Goal: Information Seeking & Learning: Learn about a topic

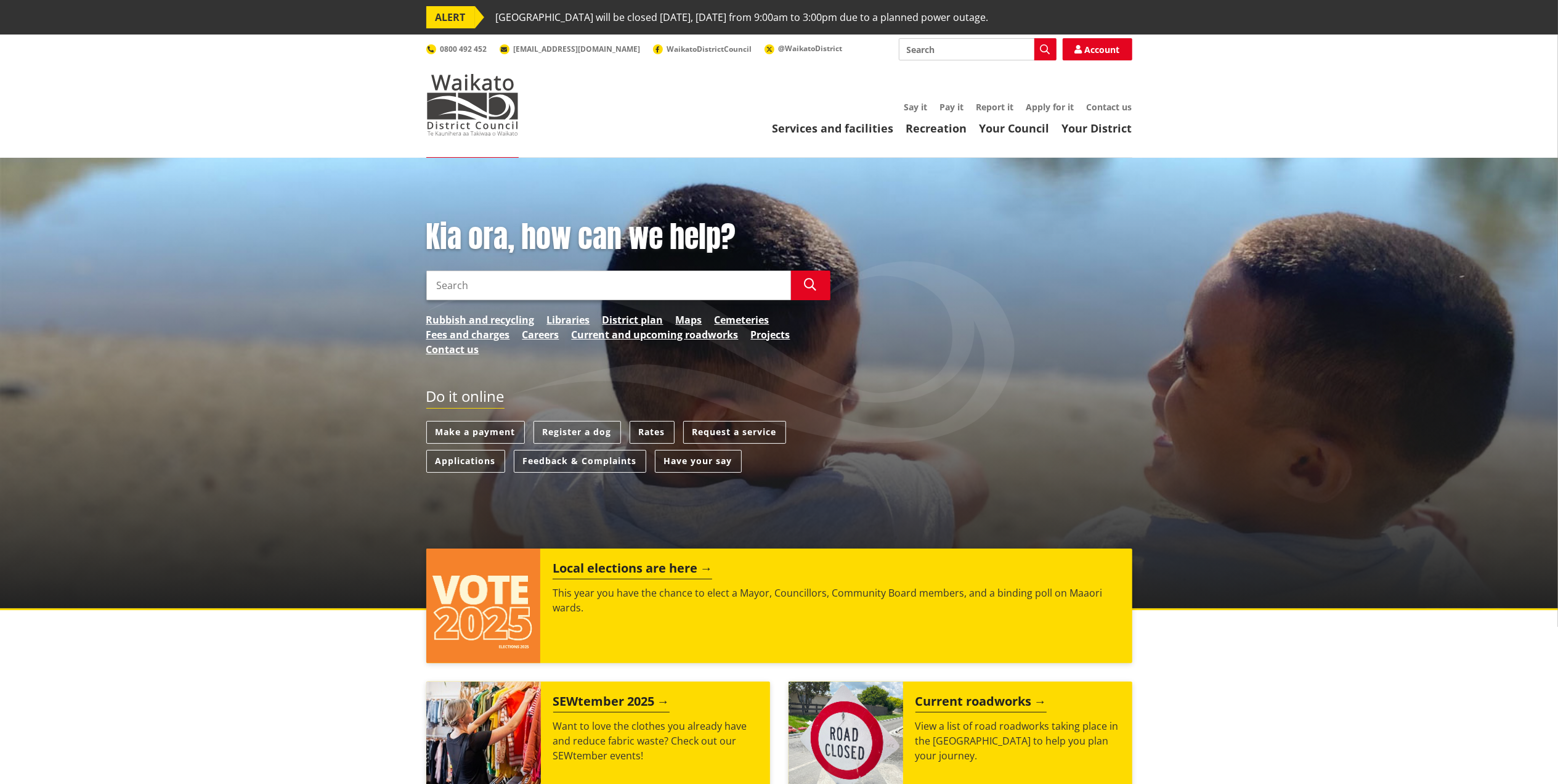
click at [947, 45] on input "Search" at bounding box center [978, 49] width 158 height 23
type input "solid fuel heater"
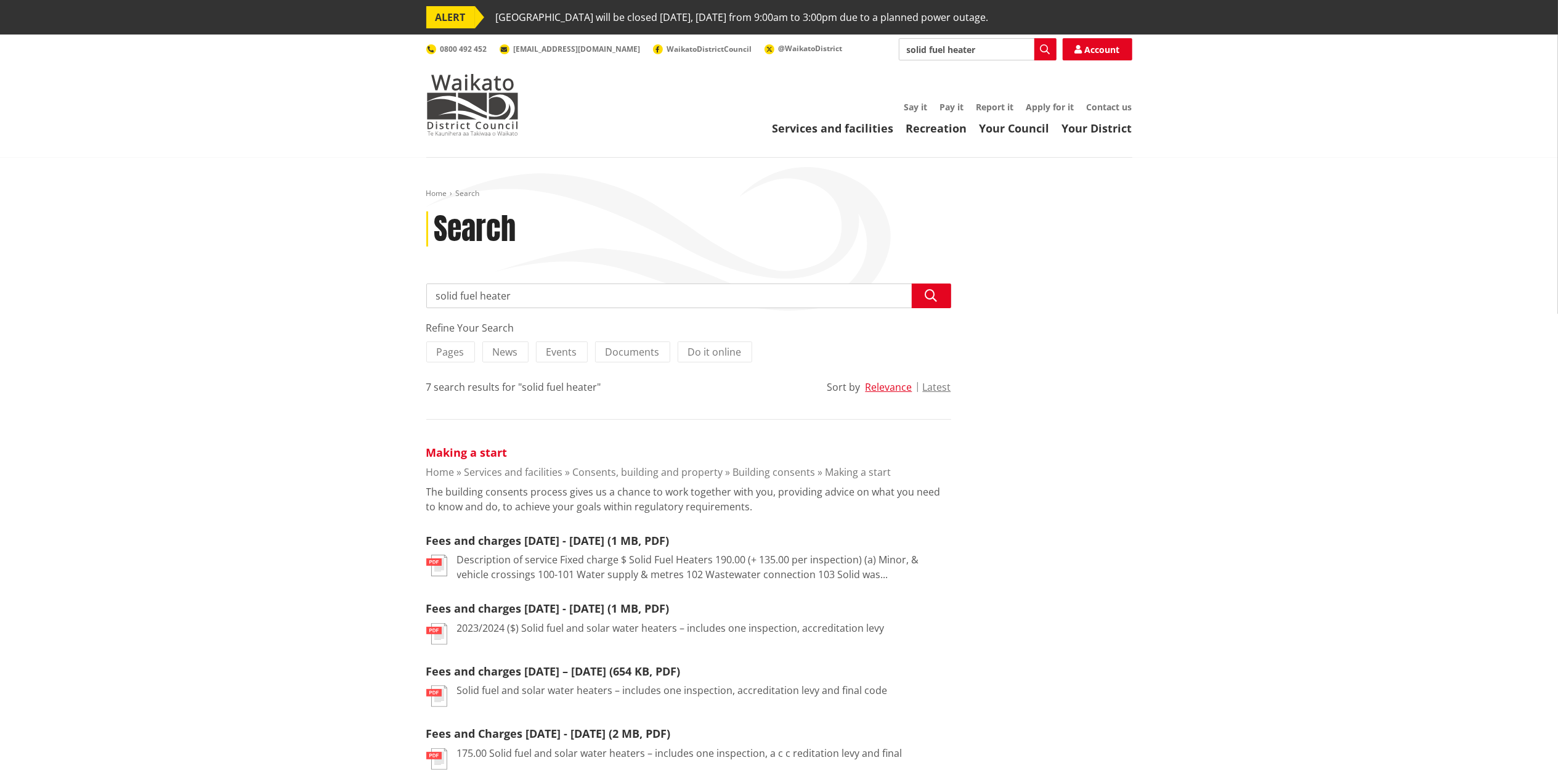
click at [474, 454] on link "Making a start" at bounding box center [467, 452] width 81 height 15
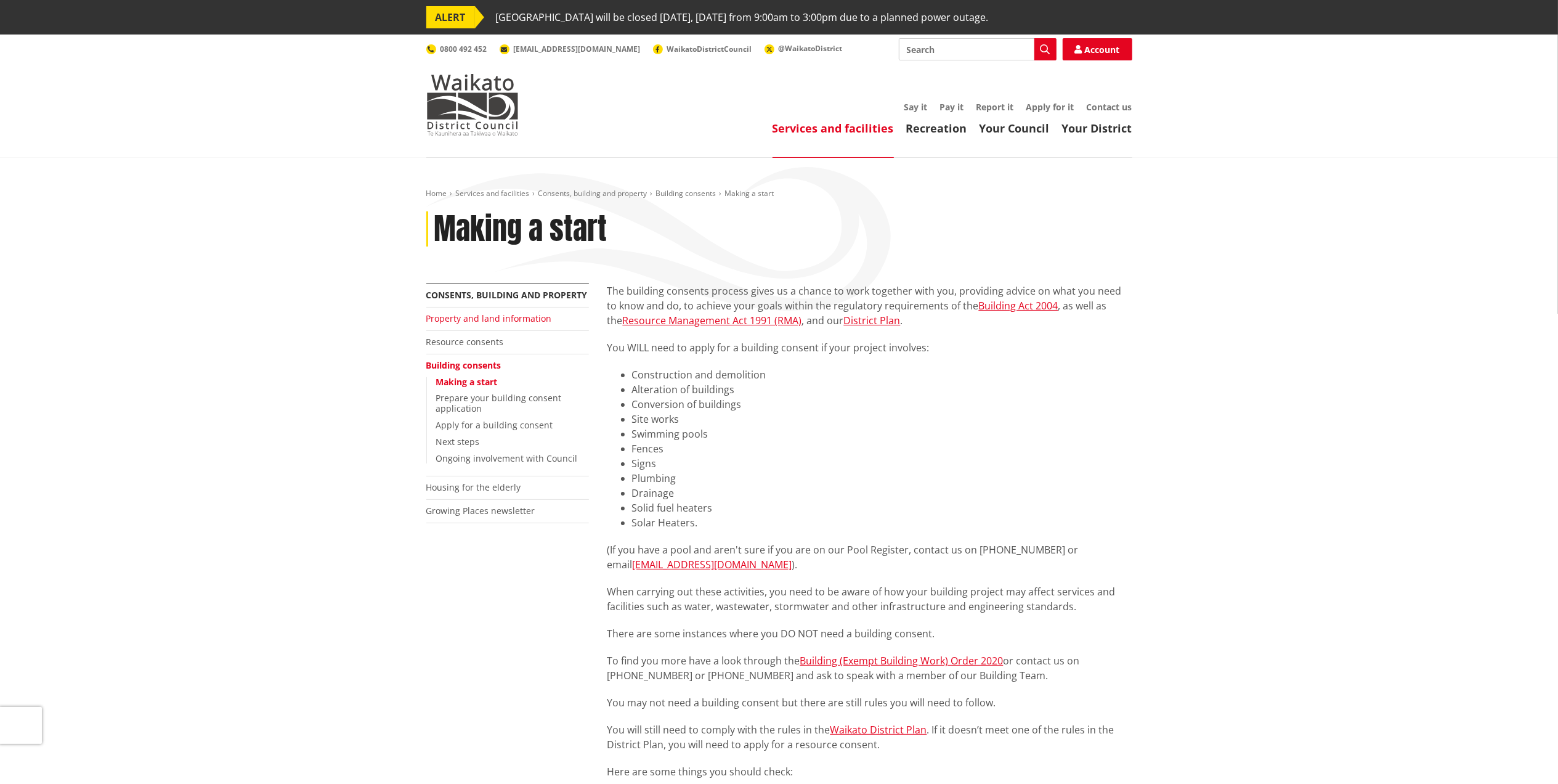
click at [509, 318] on link "Property and land information" at bounding box center [489, 318] width 126 height 11
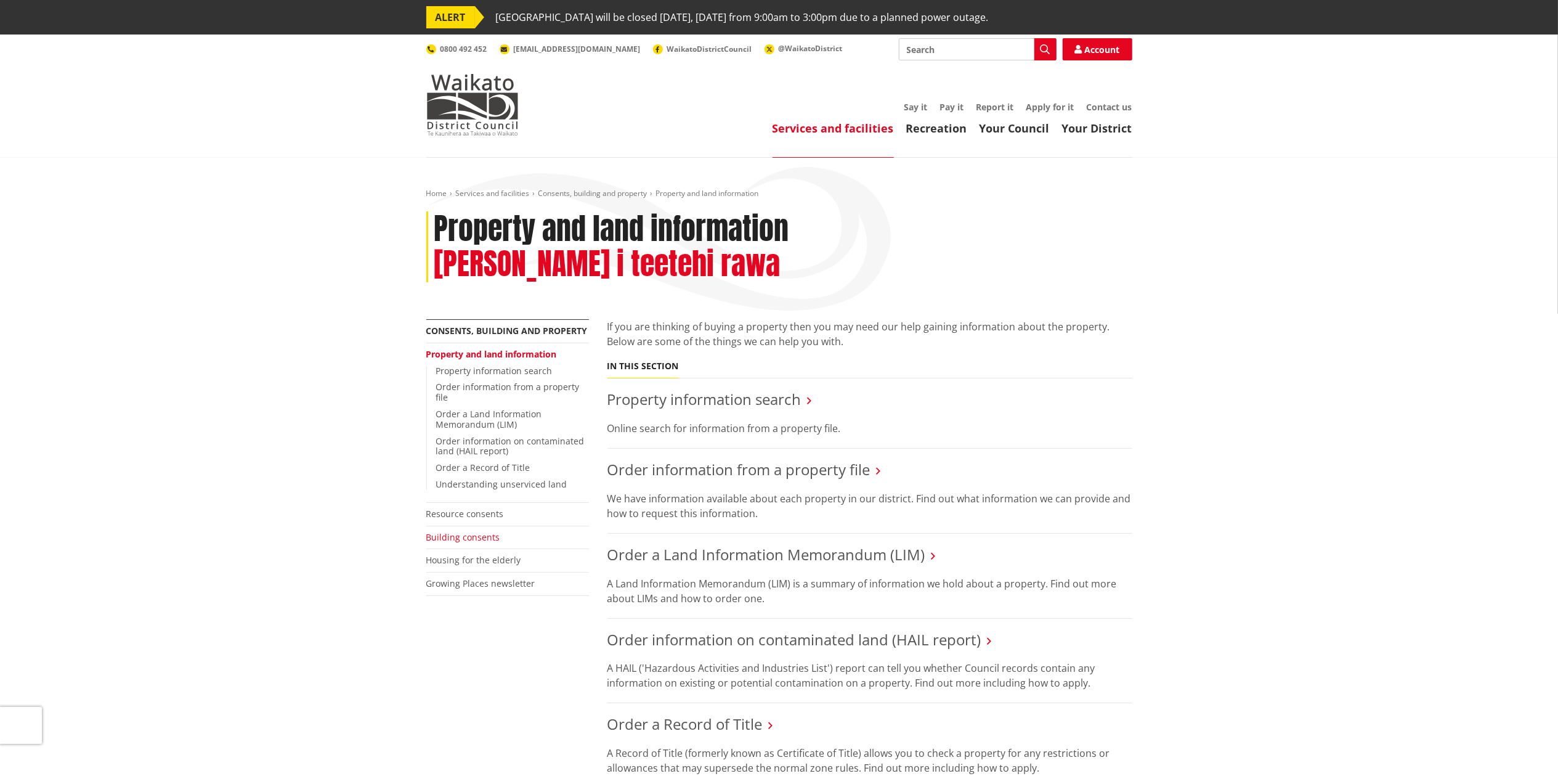
click at [486, 531] on link "Building consents" at bounding box center [463, 537] width 74 height 11
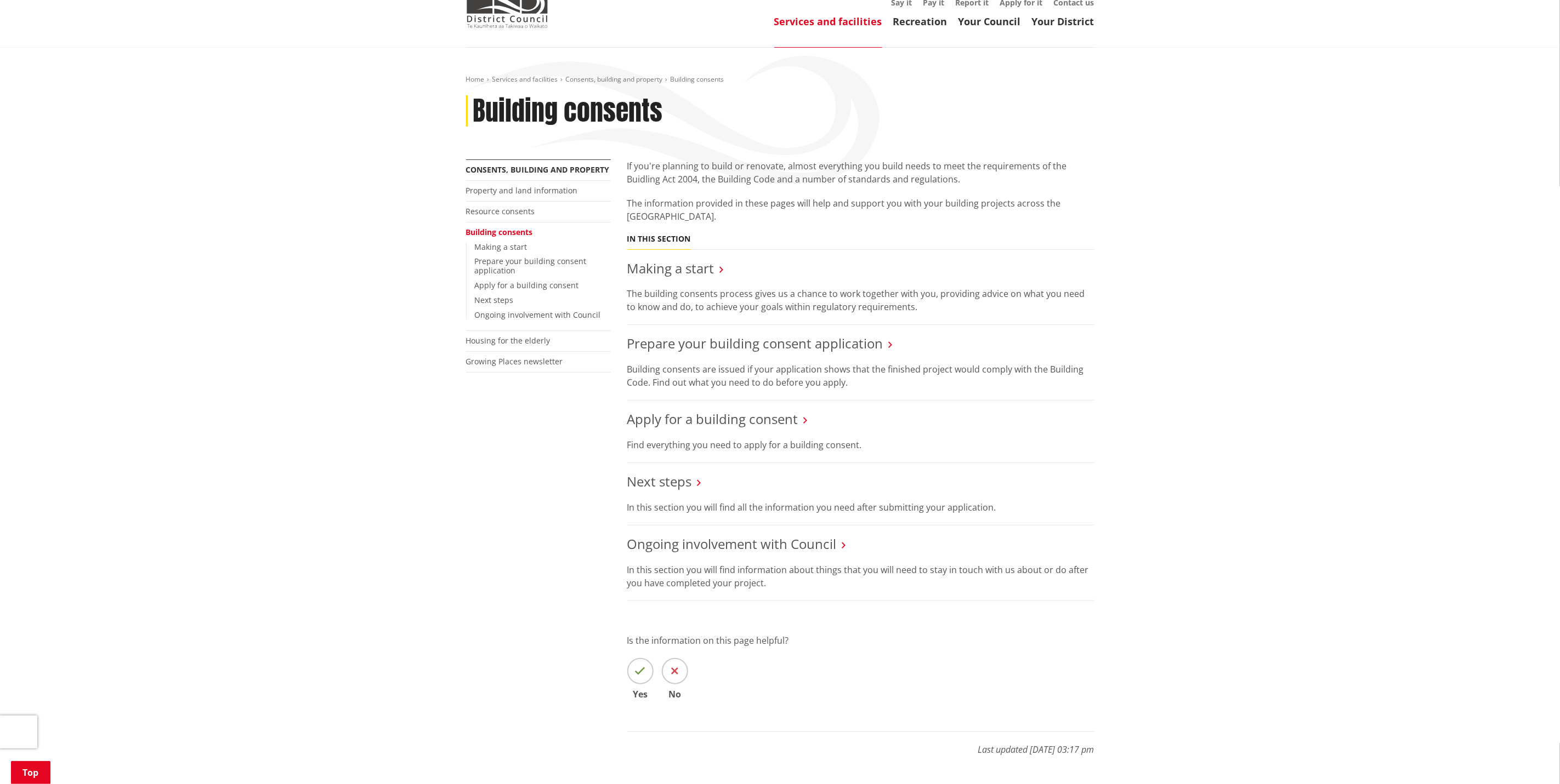
scroll to position [64, 0]
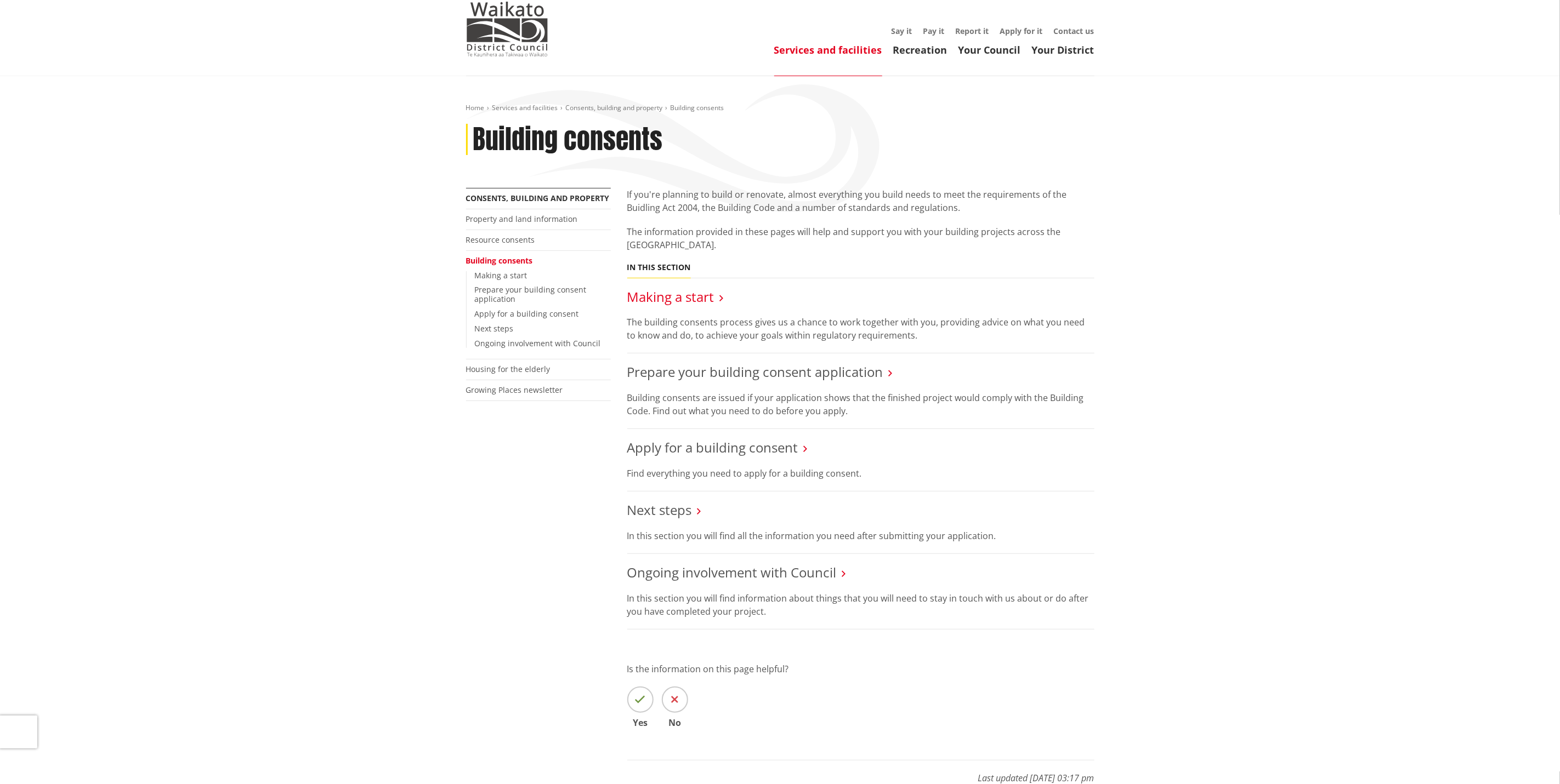
click at [693, 298] on link "Making a start" at bounding box center [671, 297] width 87 height 18
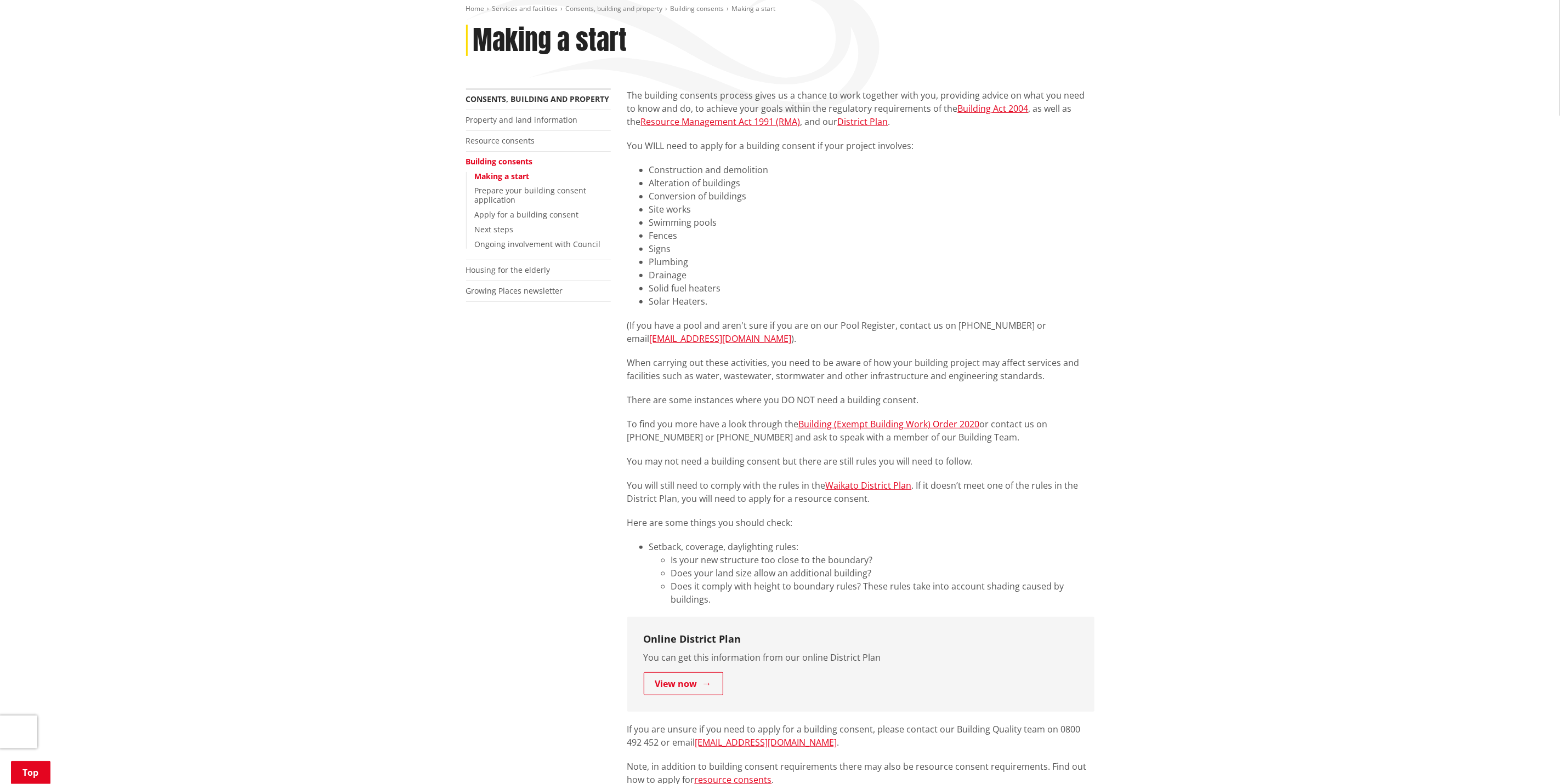
scroll to position [165, 0]
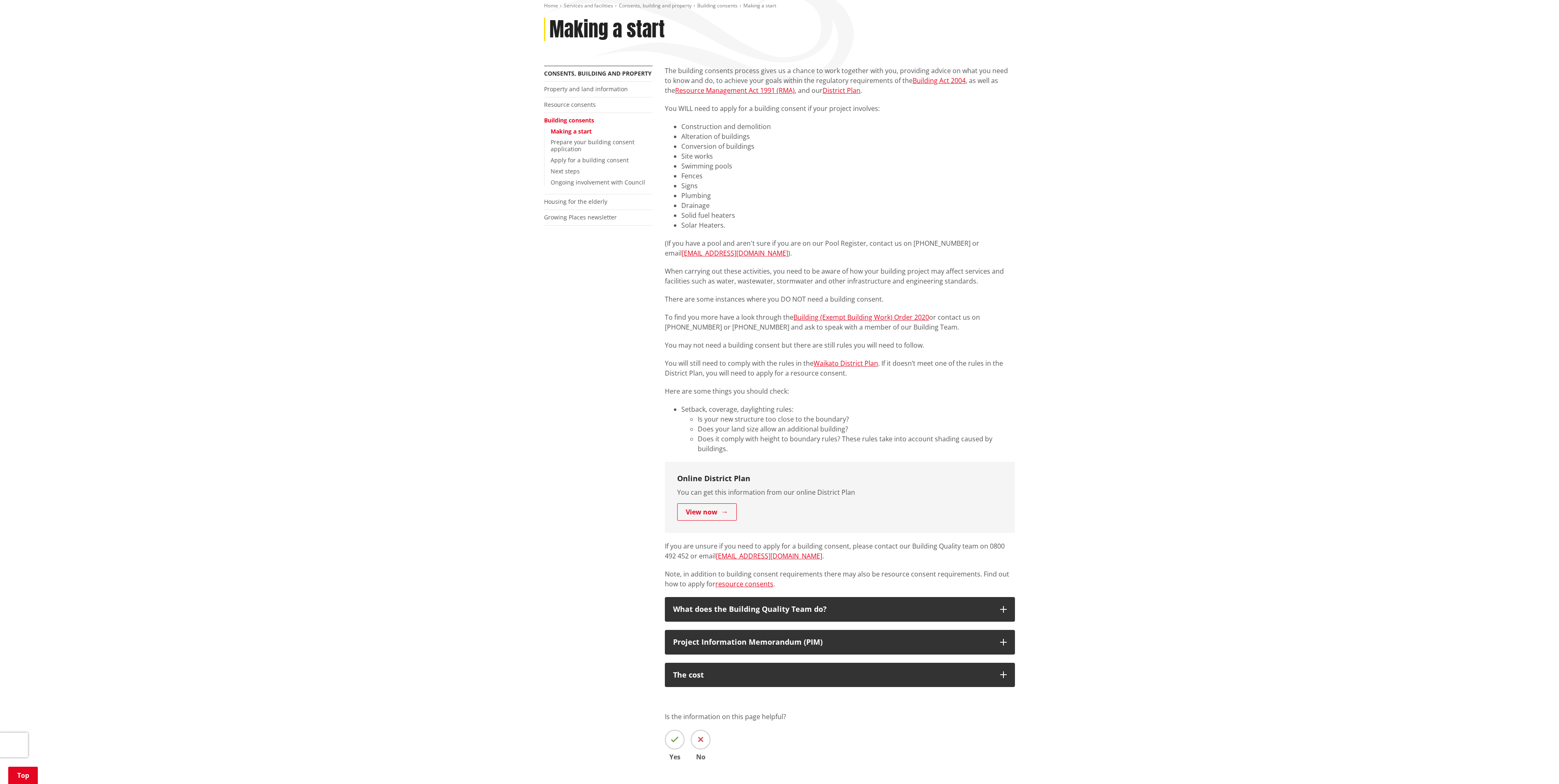
click at [1115, 412] on div "Home Services and facilities Consents, building and property Building consents …" at bounding box center [779, 413] width 1559 height 863
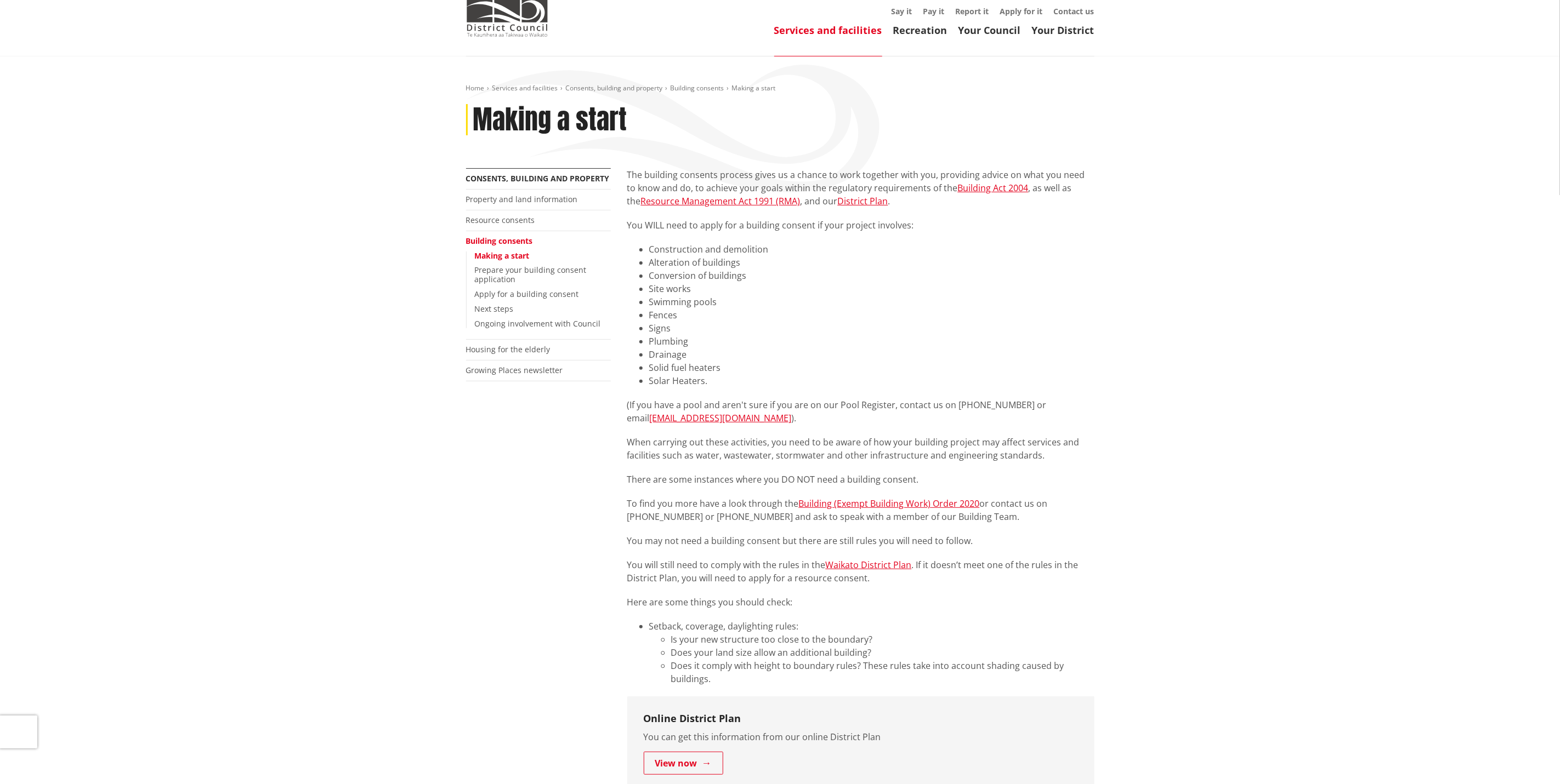
scroll to position [82, 0]
click at [548, 269] on link "Prepare your building consent application" at bounding box center [530, 276] width 112 height 20
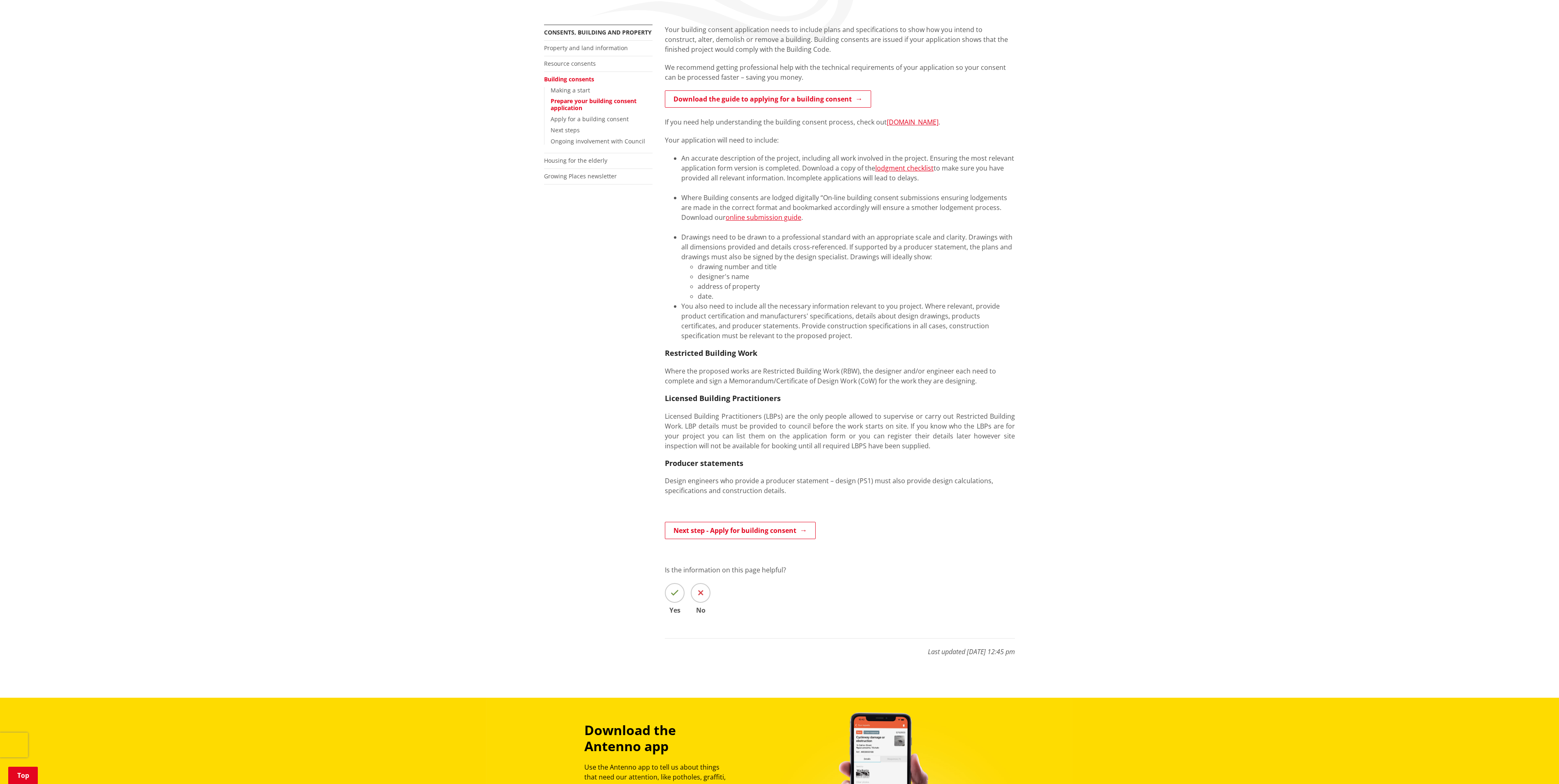
scroll to position [82, 0]
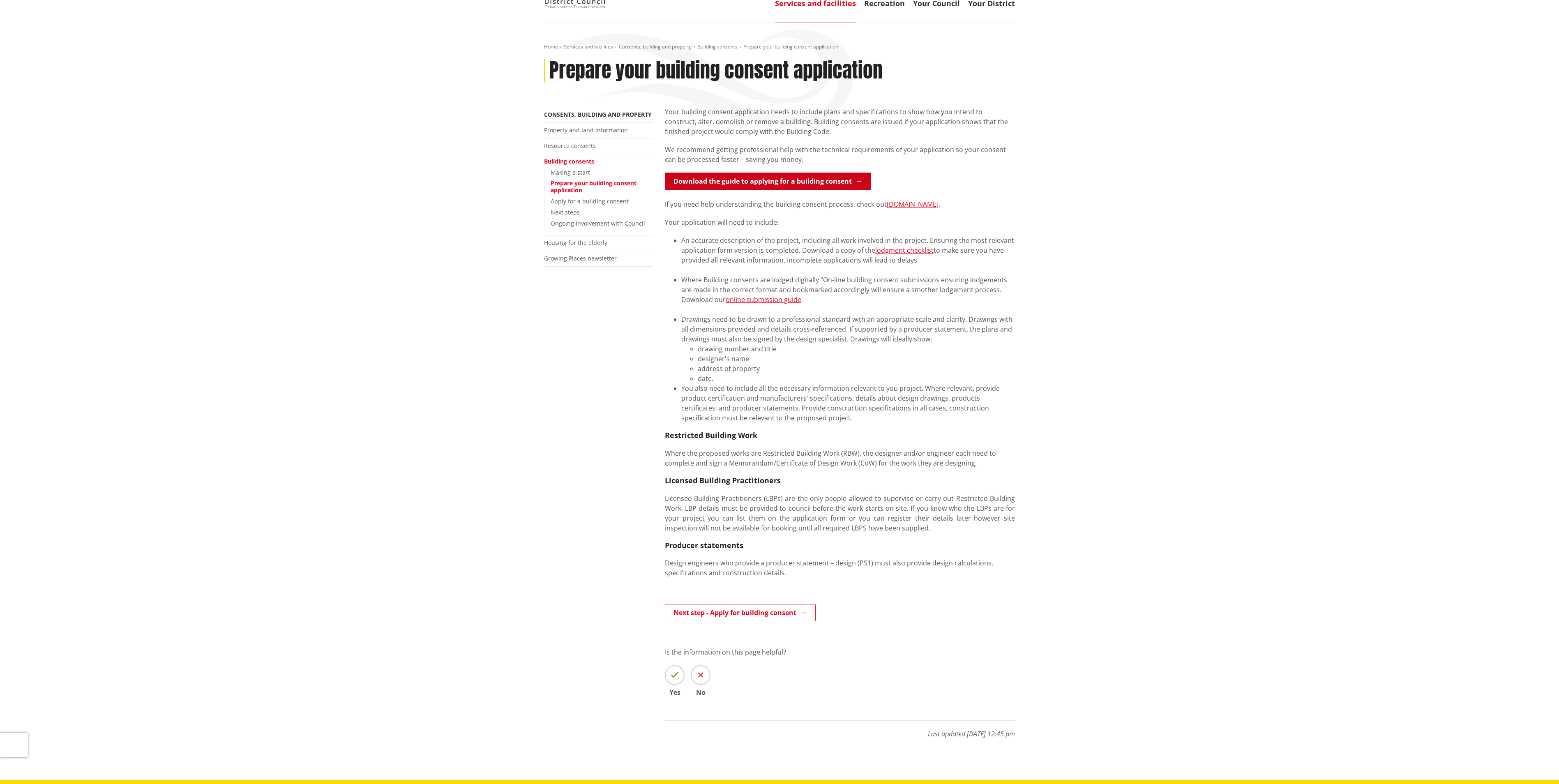
click at [768, 184] on link "Download the guide to applying for a building consent" at bounding box center [768, 181] width 206 height 17
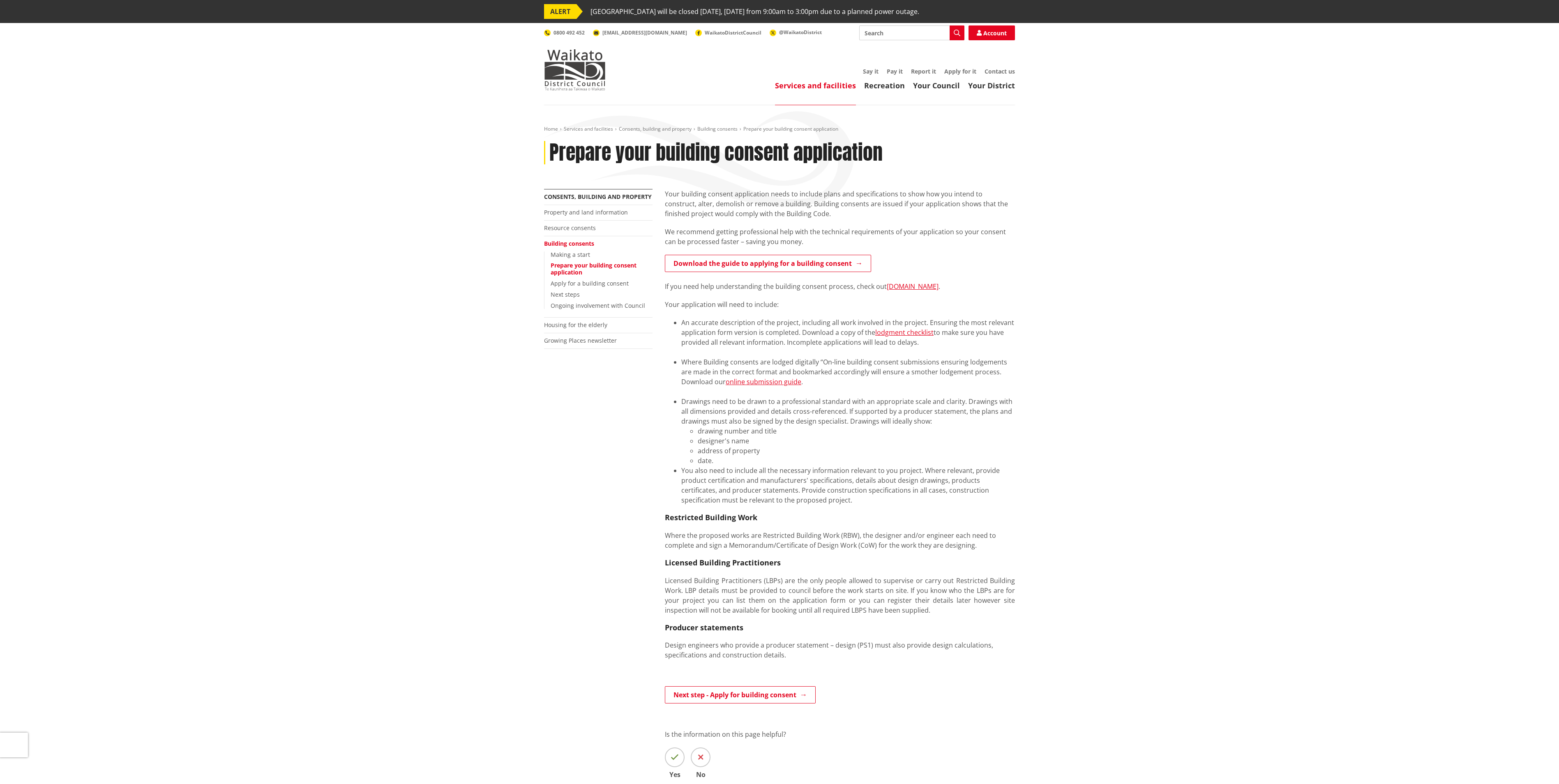
scroll to position [82, 0]
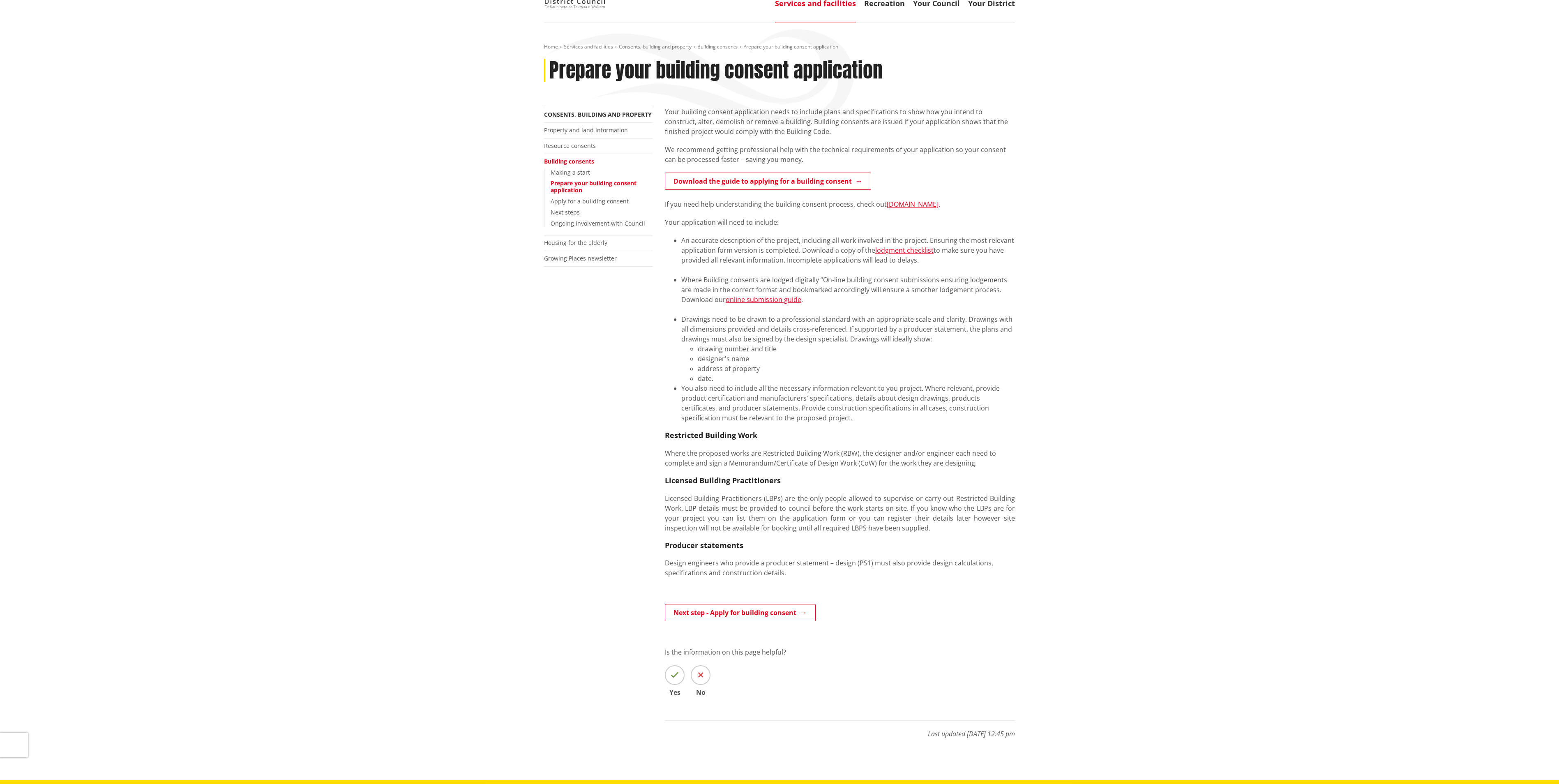
click at [1281, 440] on div "Home Services and facilities Consents, building and property Building consents …" at bounding box center [779, 401] width 1559 height 757
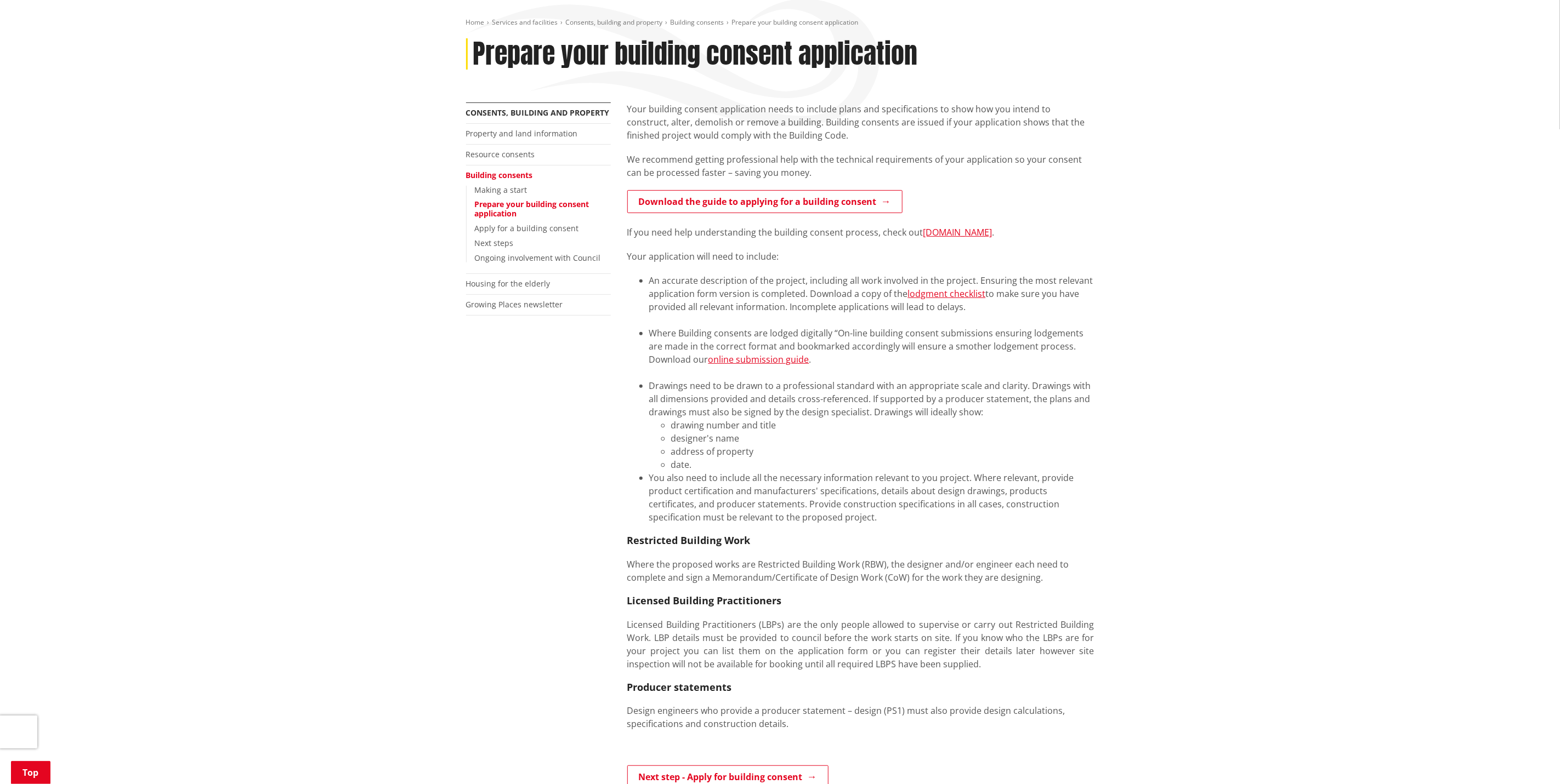
scroll to position [165, 0]
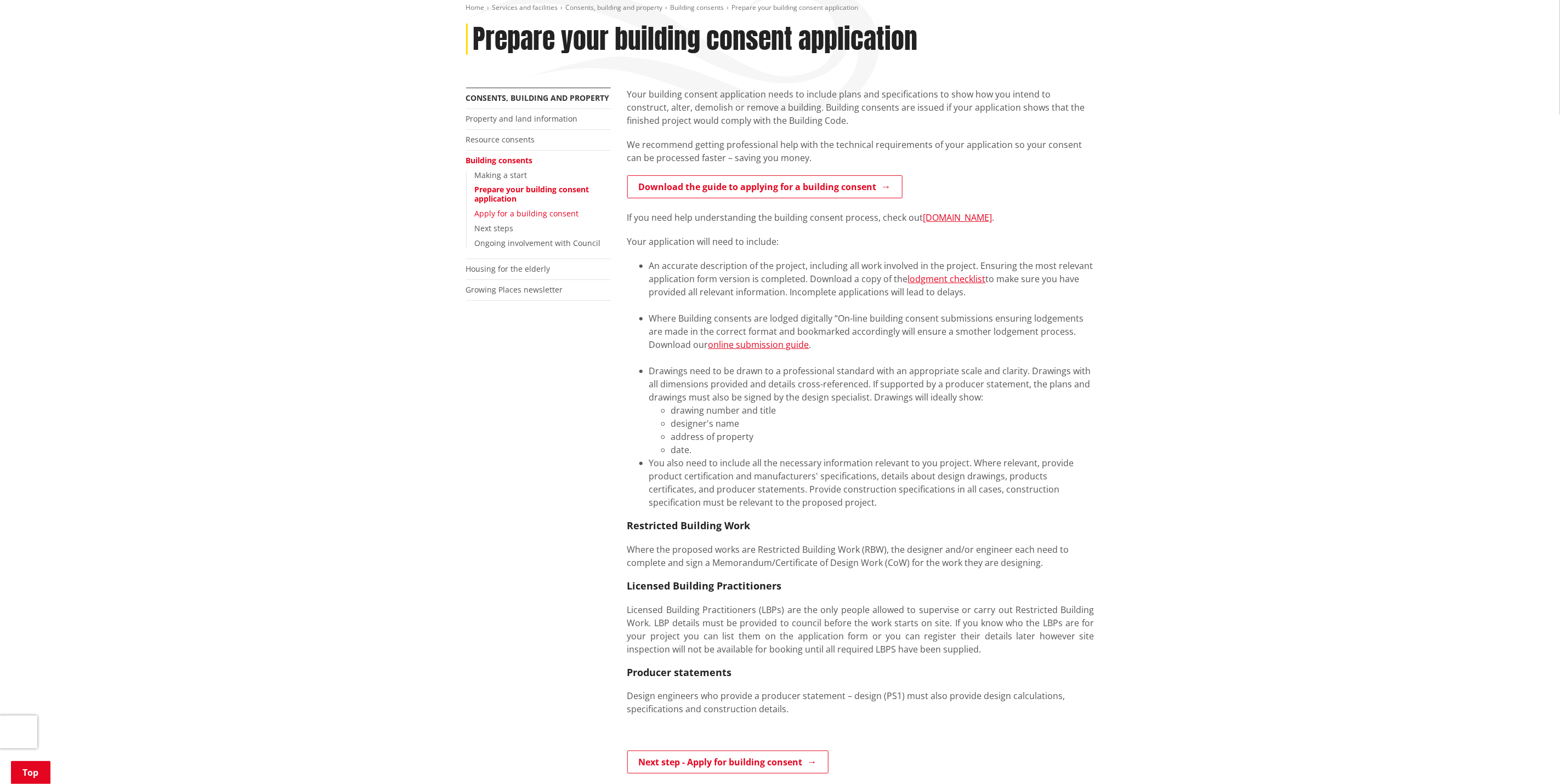
click at [544, 212] on link "Apply for a building consent" at bounding box center [526, 213] width 104 height 10
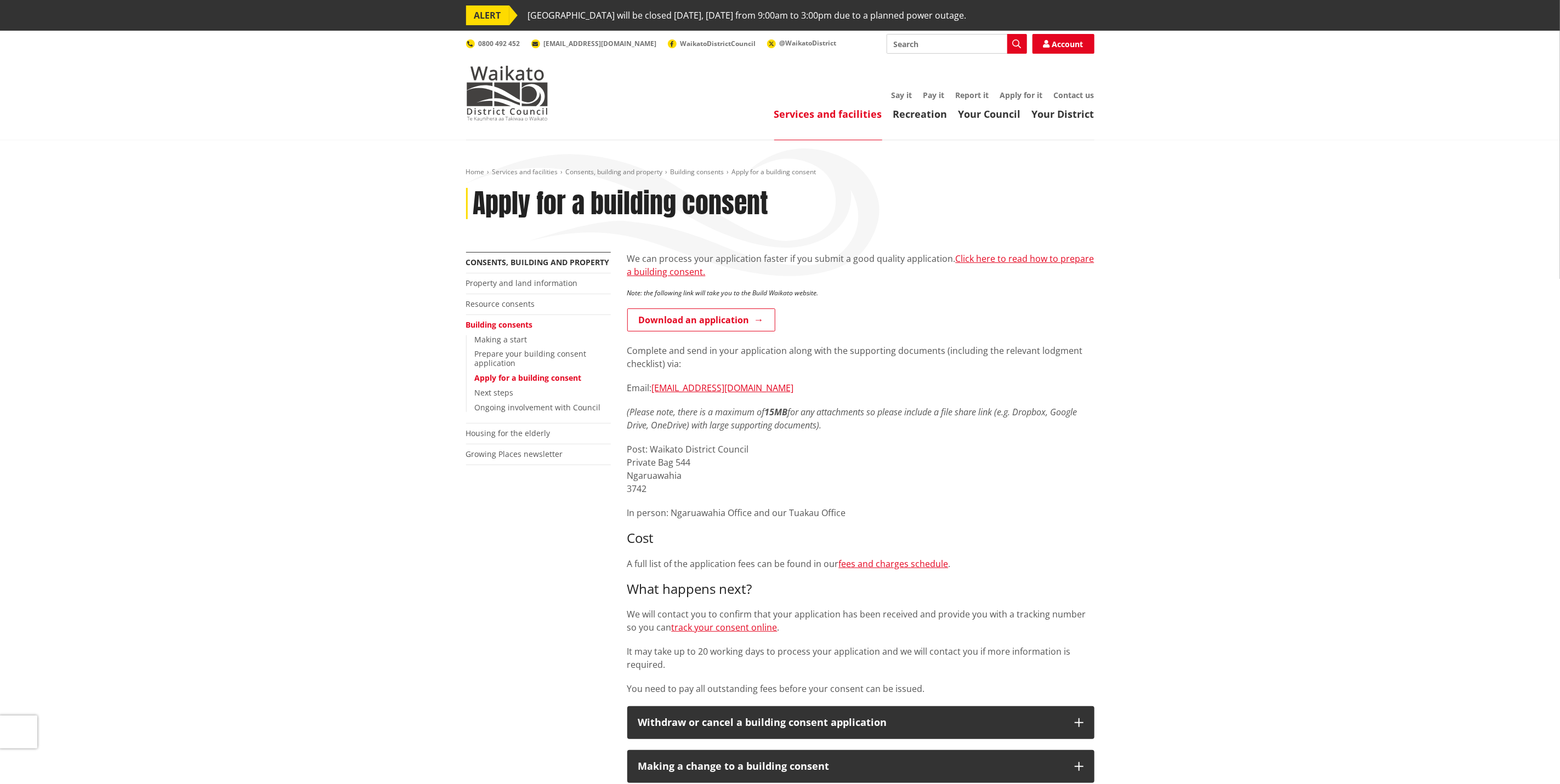
click at [928, 39] on input "Search" at bounding box center [956, 44] width 140 height 20
type input "apply for a solid fuel heater consent"
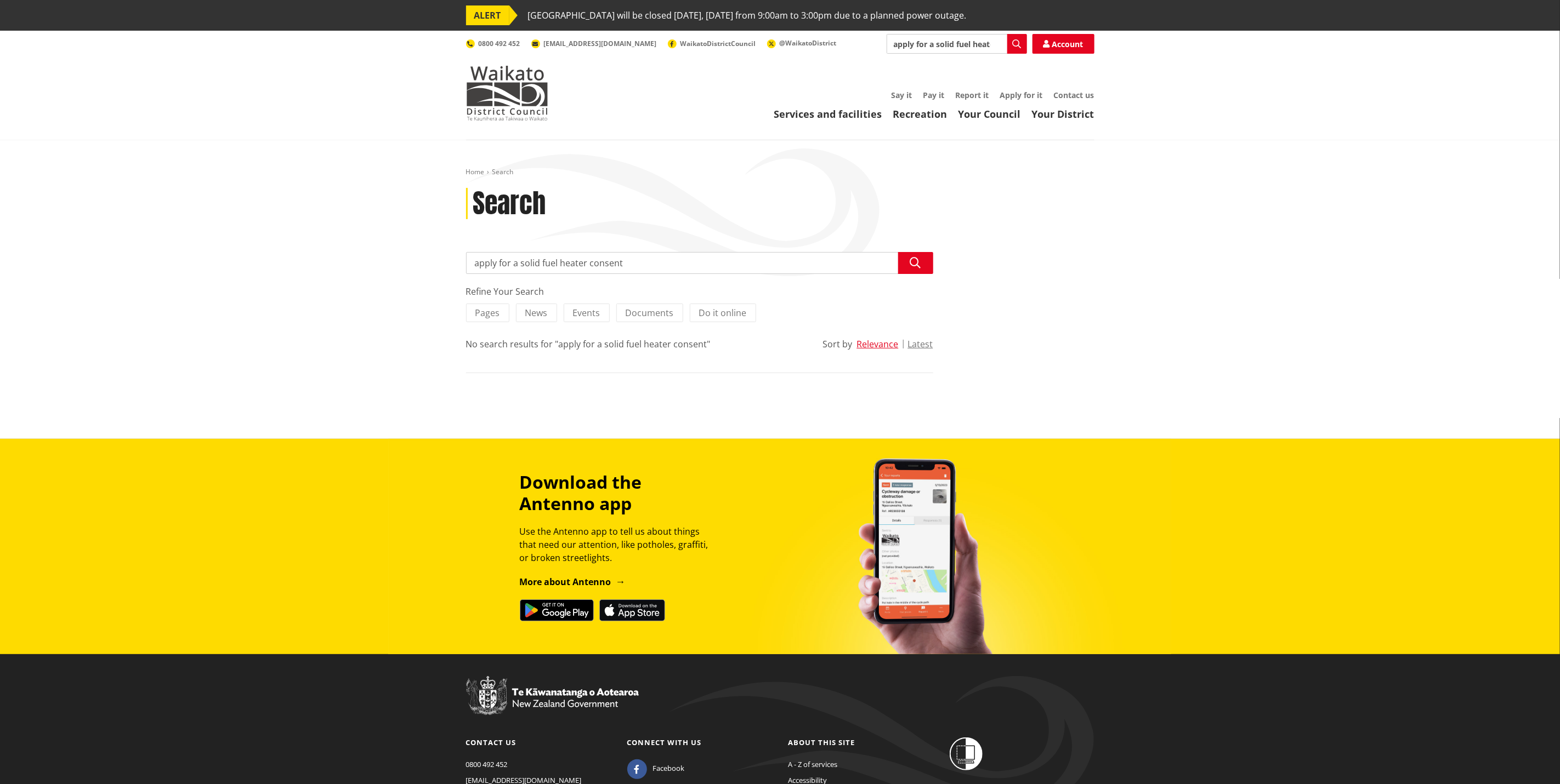
drag, startPoint x: 522, startPoint y: 266, endPoint x: 448, endPoint y: 260, distance: 74.2
click at [448, 260] on div "Home Search Search Search apply for a solid fuel heater consent Search Refine Y…" at bounding box center [780, 290] width 1560 height 299
type input "solid fuel heater consent"
click at [914, 265] on icon "button" at bounding box center [915, 263] width 11 height 11
drag, startPoint x: 542, startPoint y: 264, endPoint x: 629, endPoint y: 260, distance: 87.1
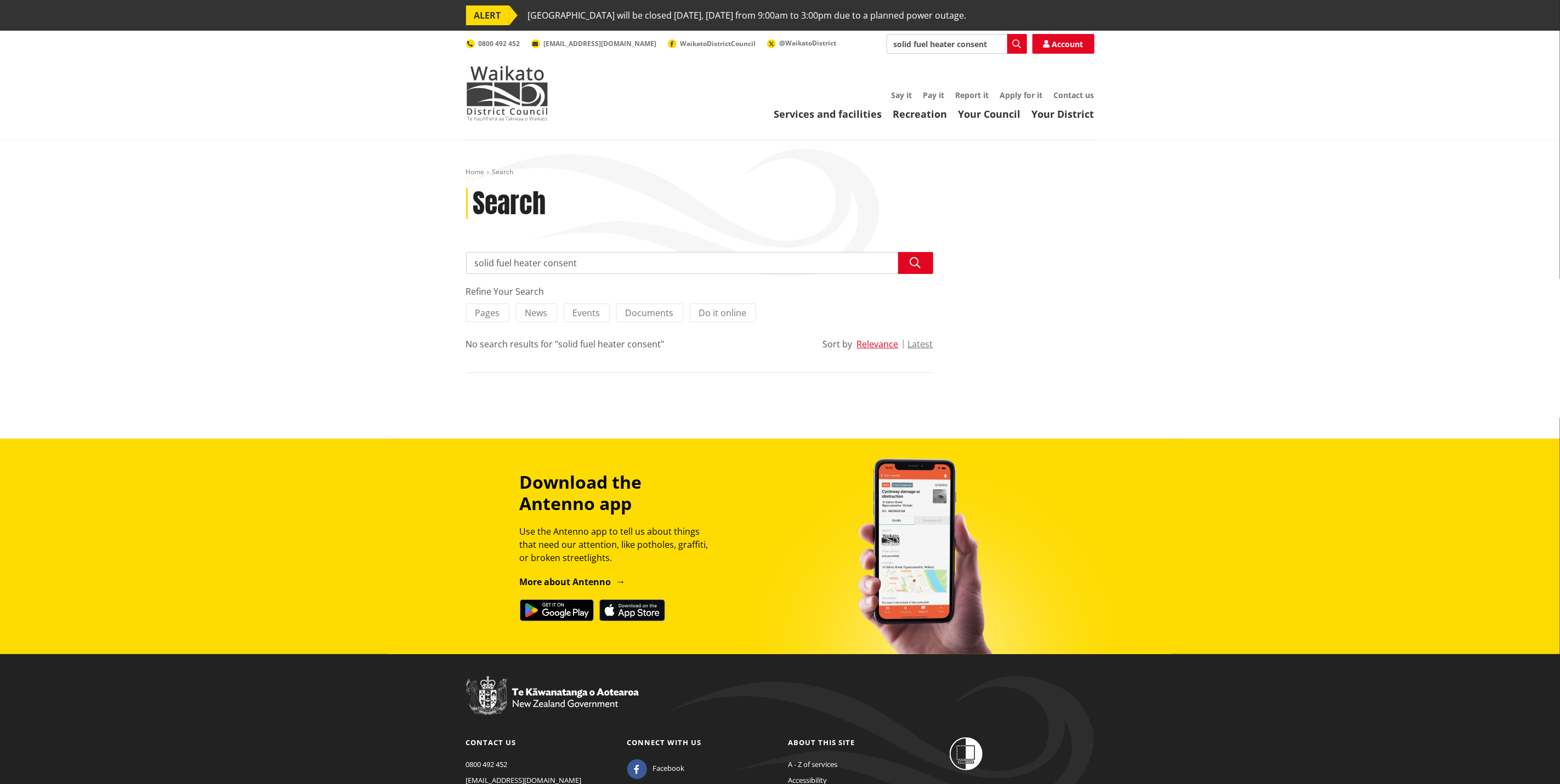
click at [629, 260] on input "solid fuel heater consent" at bounding box center [699, 263] width 467 height 22
type input "solid fuel heater"
click at [912, 262] on icon "button" at bounding box center [915, 263] width 11 height 11
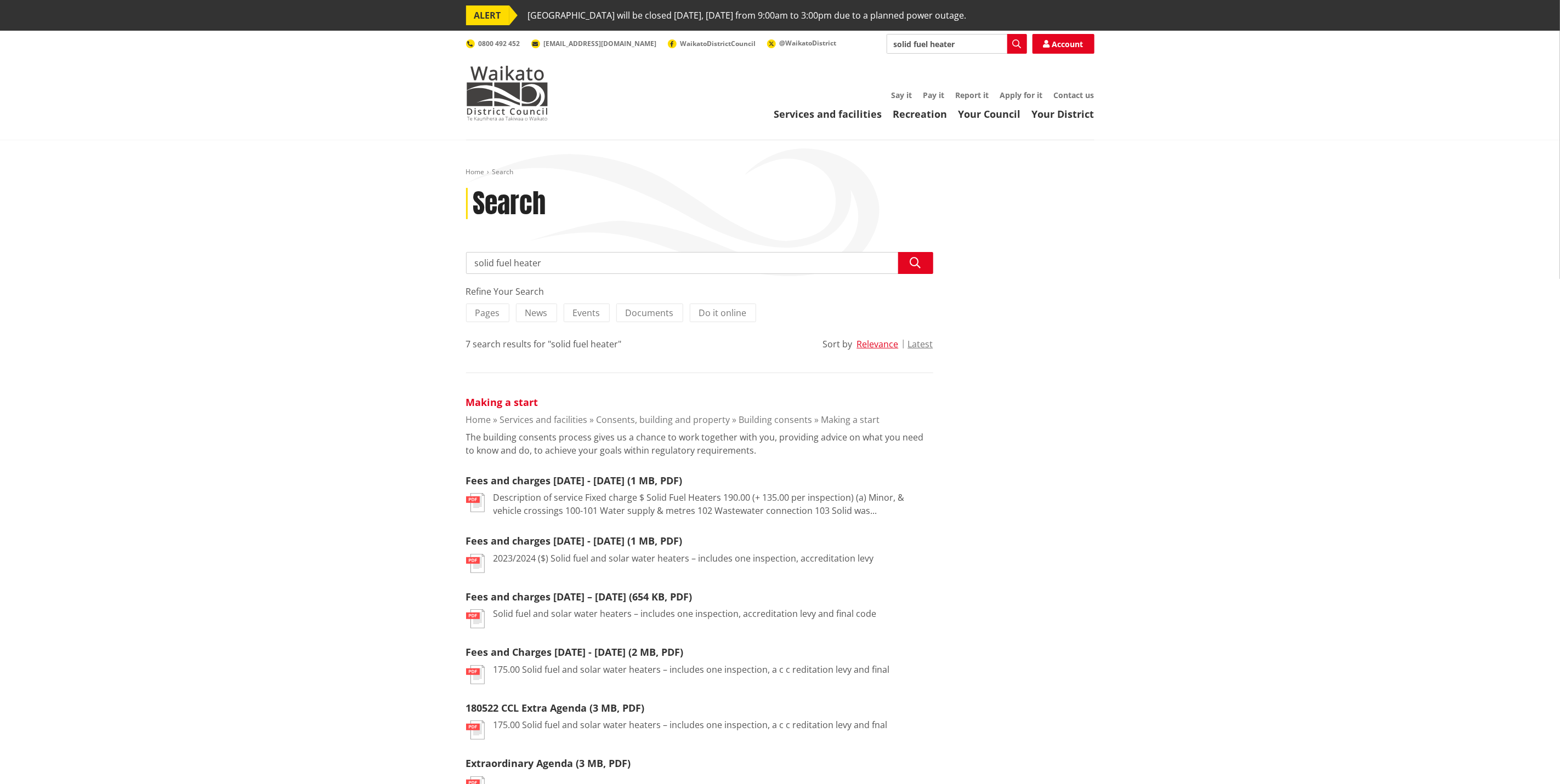
click at [525, 400] on link "Making a start" at bounding box center [502, 402] width 72 height 13
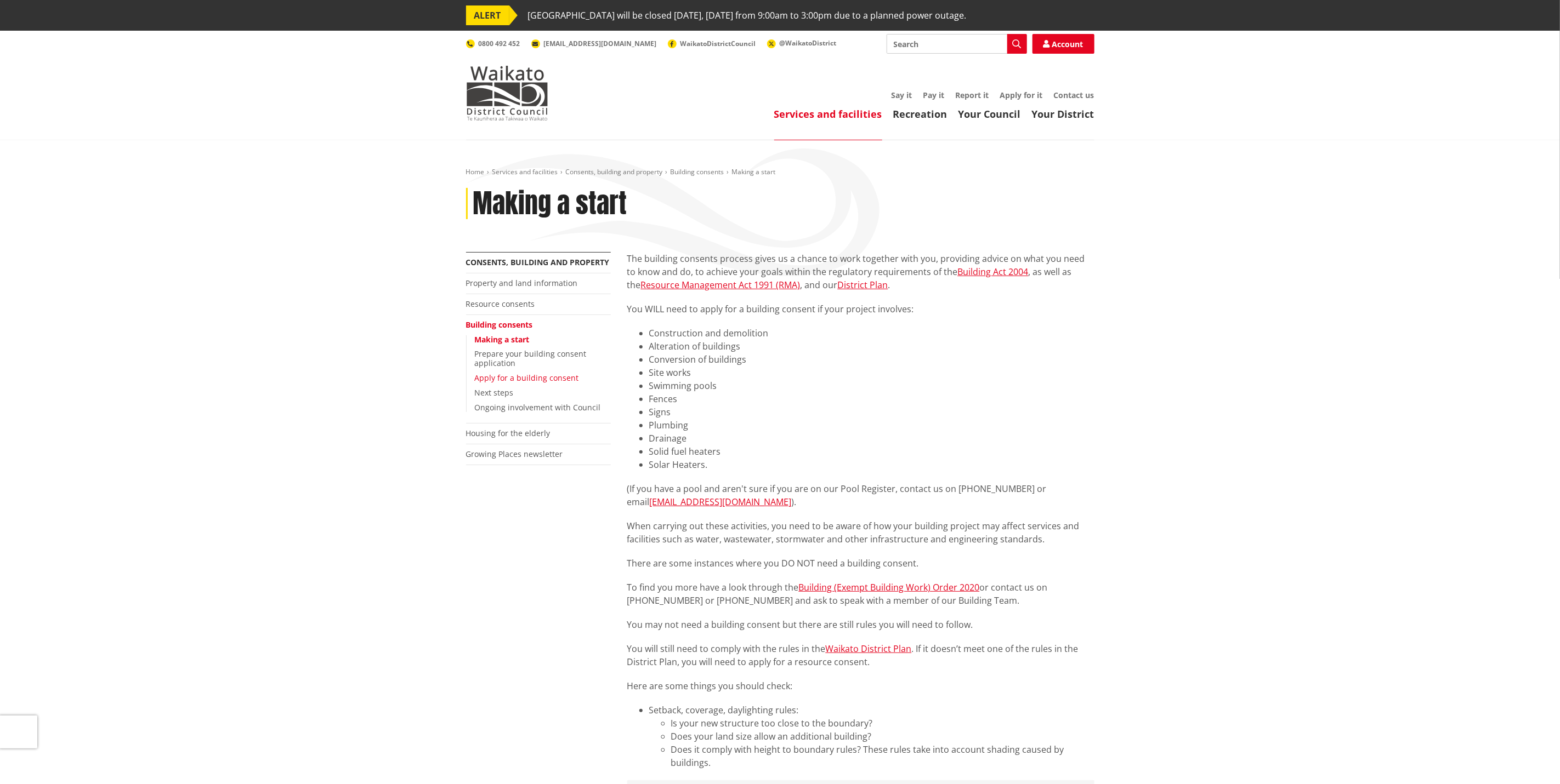
click at [559, 377] on link "Apply for a building consent" at bounding box center [526, 378] width 104 height 10
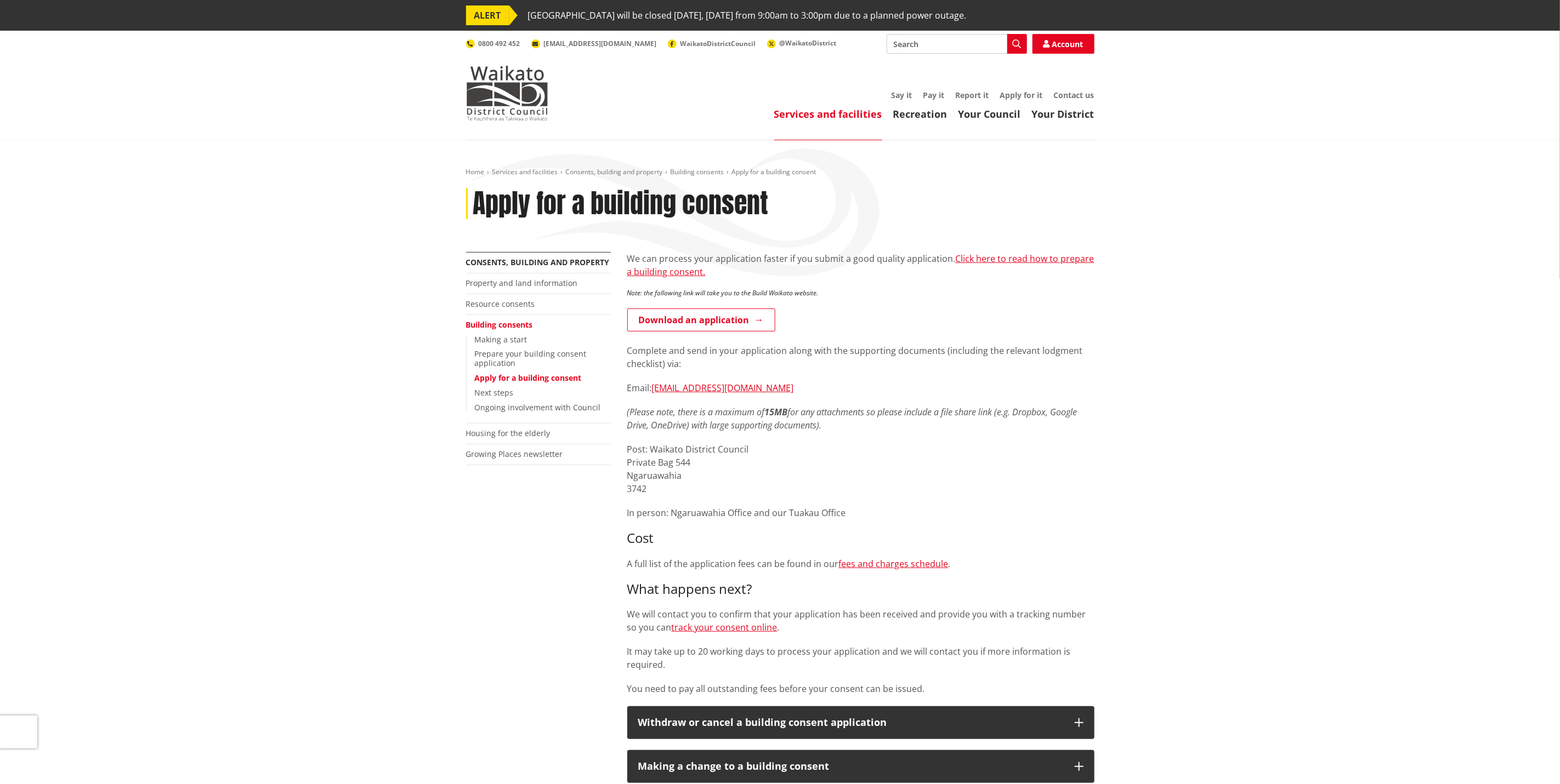
click at [533, 306] on li "Resource consents" at bounding box center [538, 305] width 144 height 21
click at [526, 305] on link "Resource consents" at bounding box center [500, 304] width 69 height 10
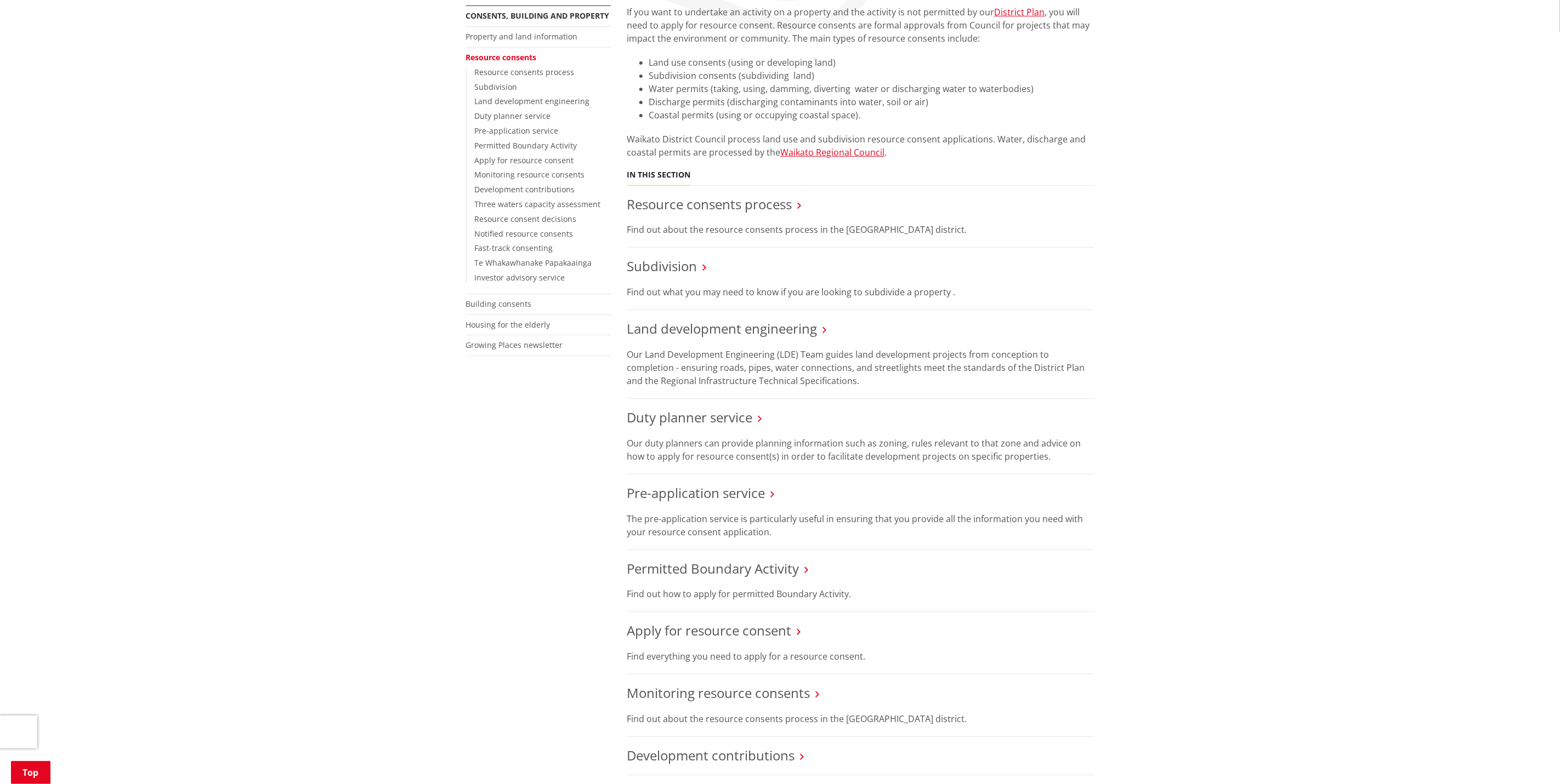
scroll to position [329, 0]
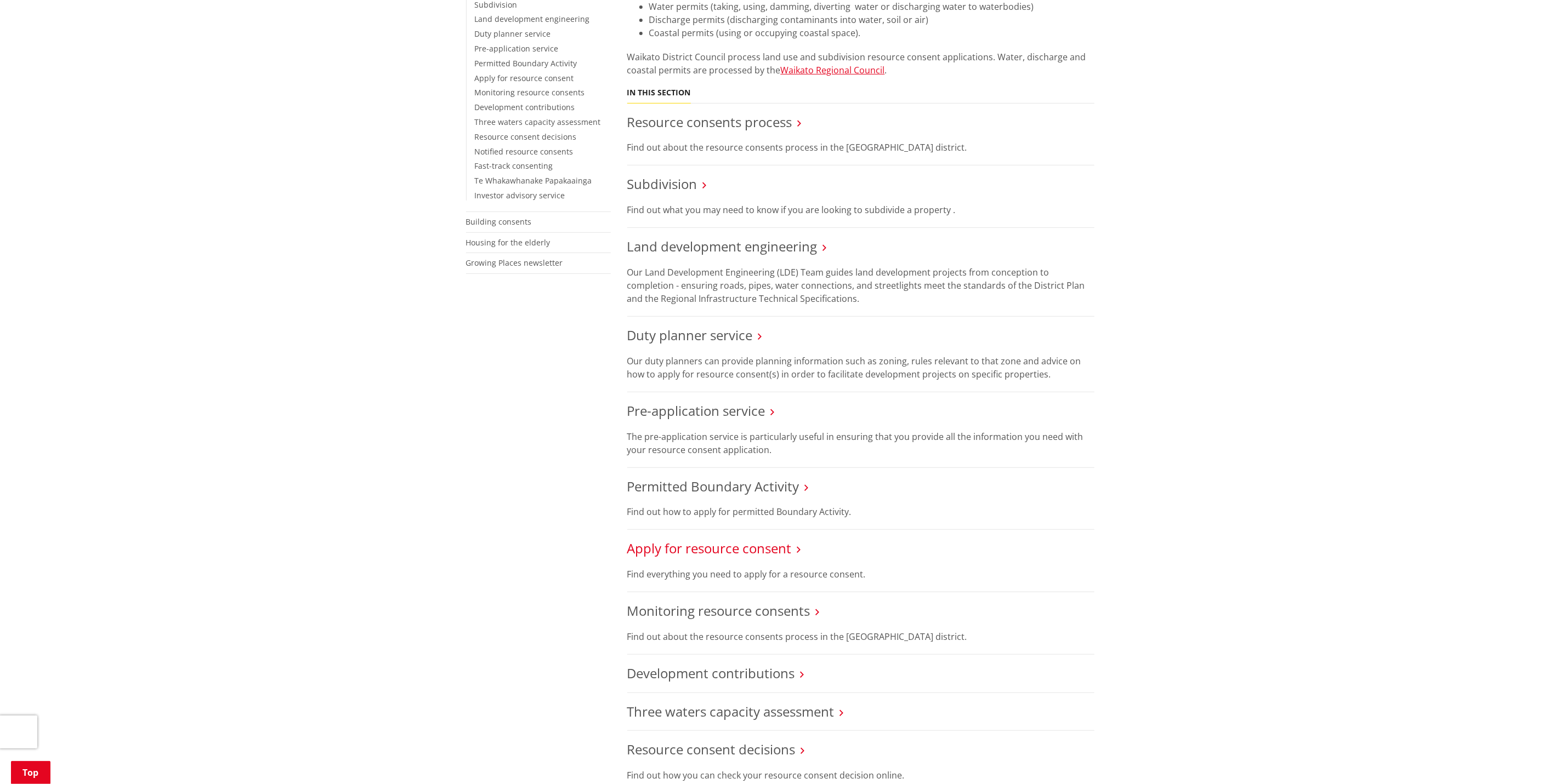
click at [720, 549] on link "Apply for resource consent" at bounding box center [709, 549] width 165 height 18
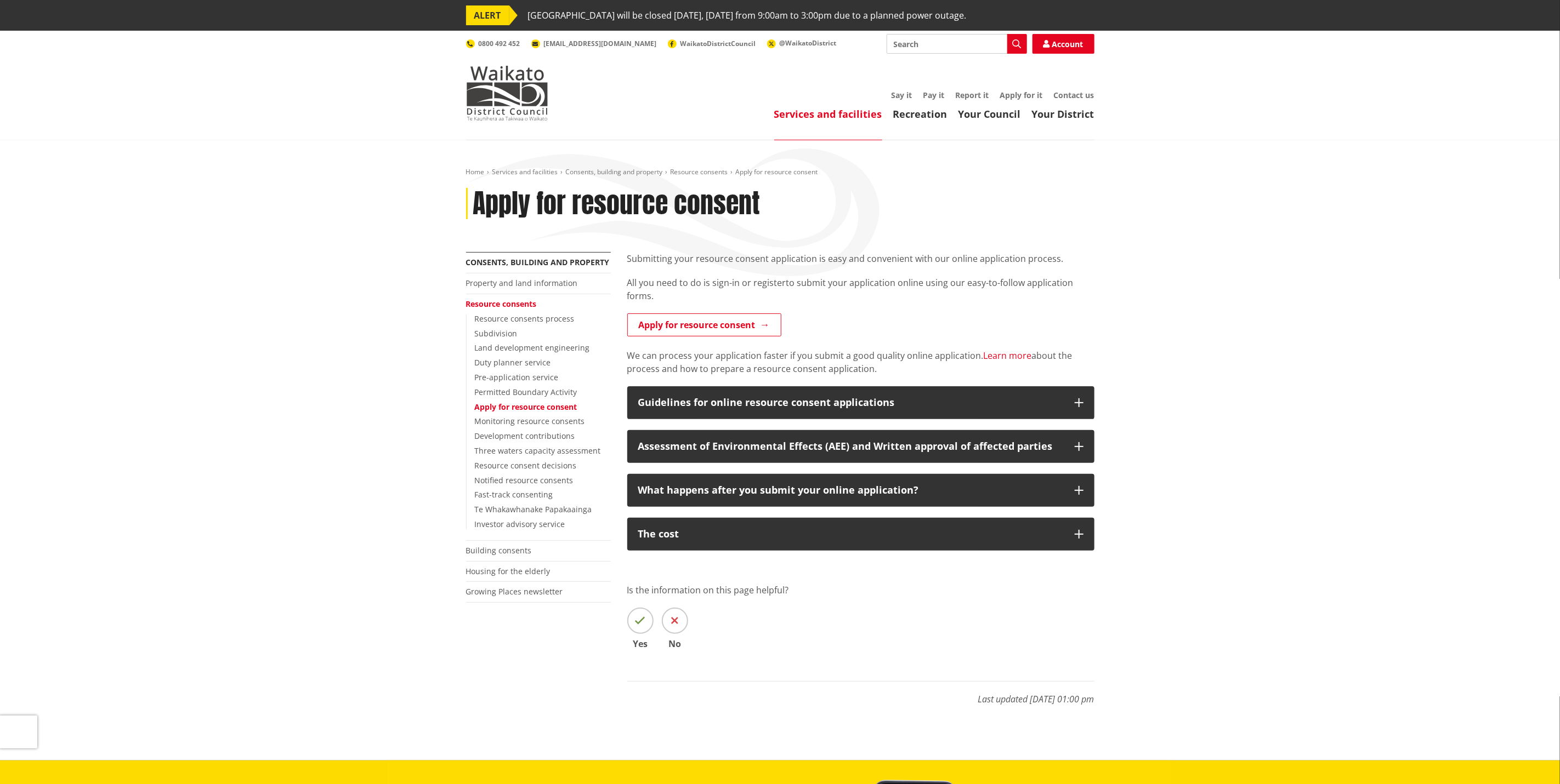
click at [1013, 358] on link "Learn more" at bounding box center [1007, 356] width 48 height 12
click at [516, 306] on link "Resource consents" at bounding box center [501, 304] width 71 height 10
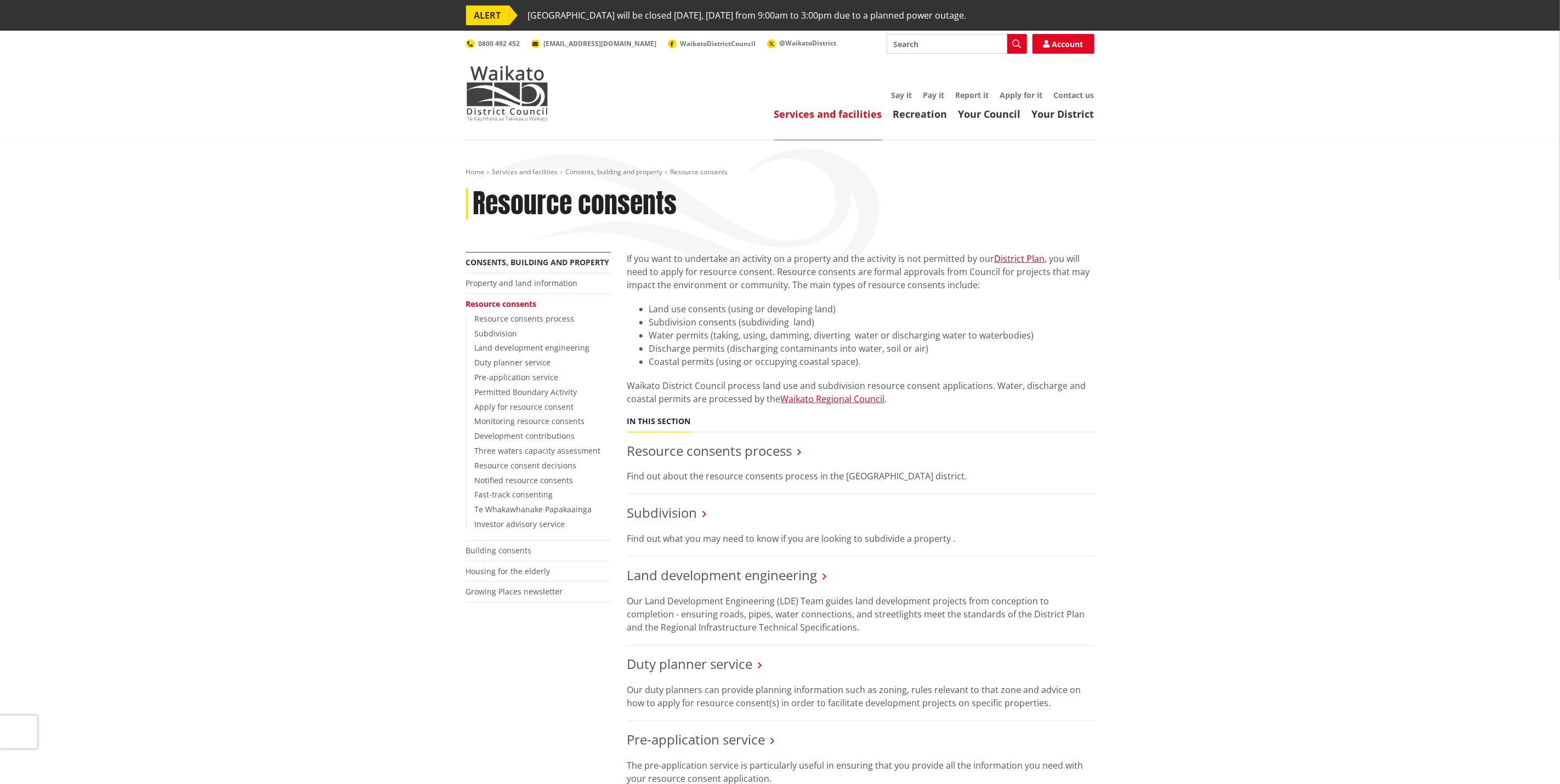
click at [950, 46] on input "Search" at bounding box center [956, 44] width 140 height 20
type input "vehicle entranceways"
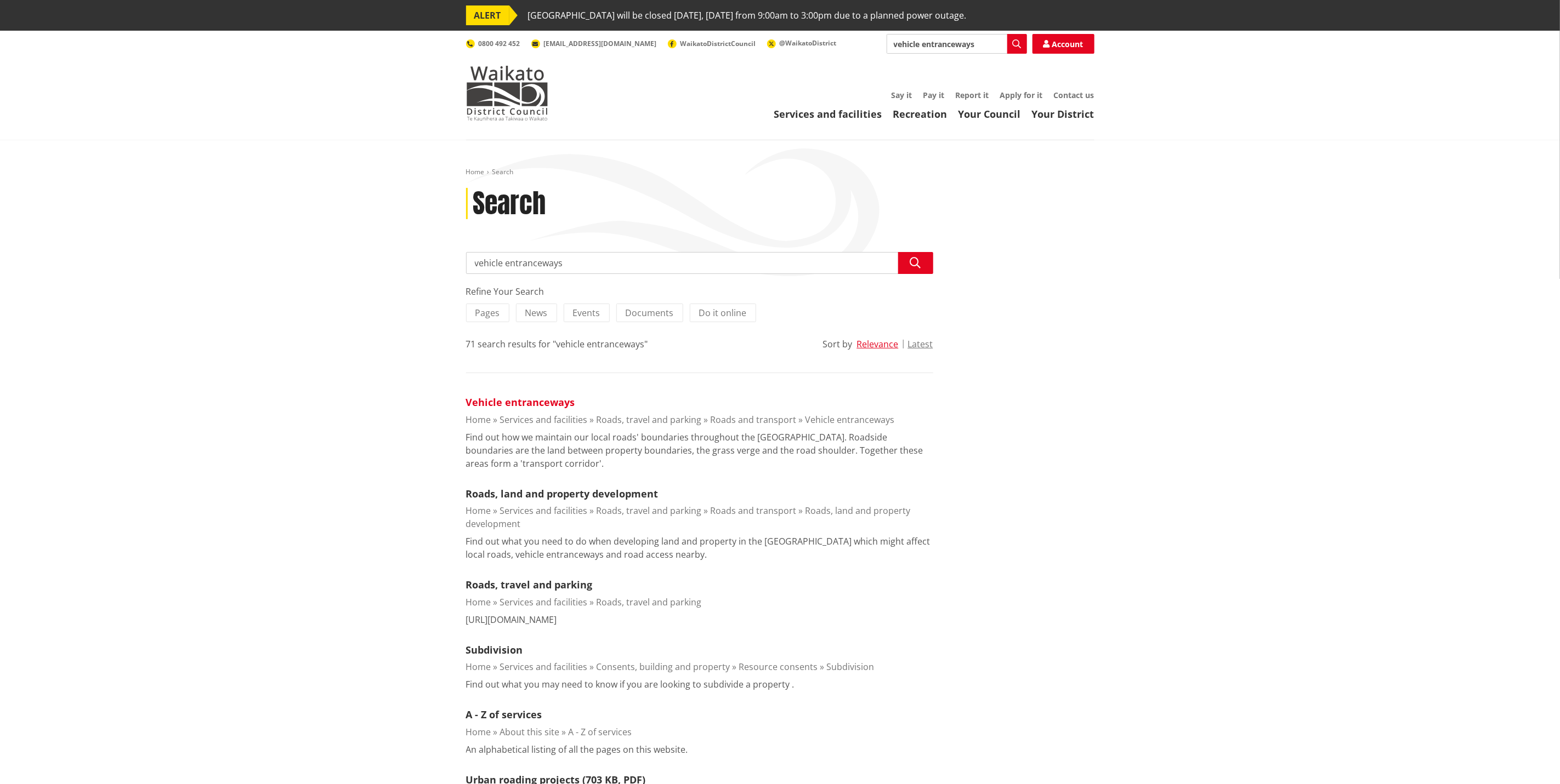
click at [538, 405] on link "Vehicle entranceways" at bounding box center [521, 402] width 109 height 13
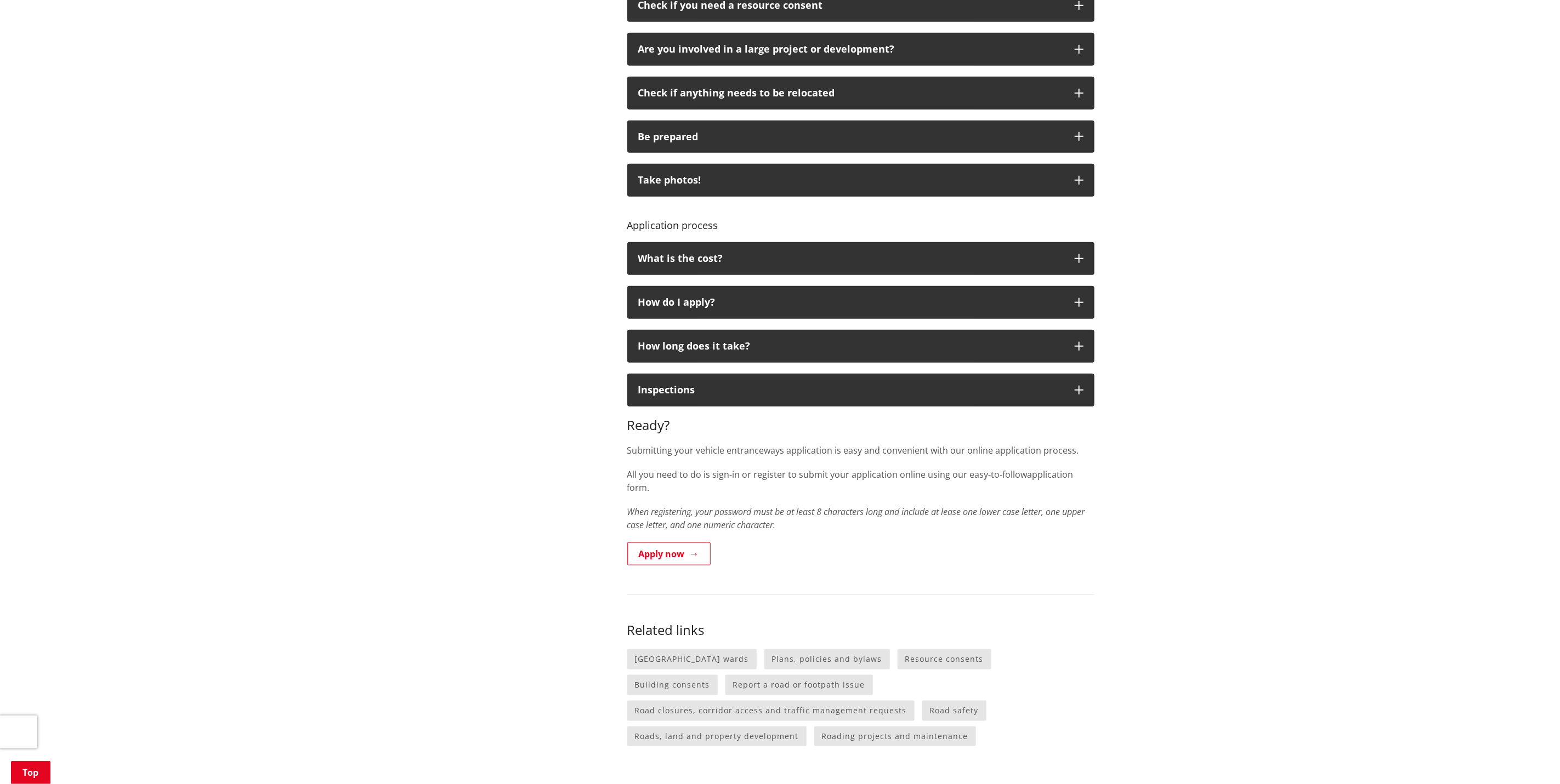
scroll to position [658, 0]
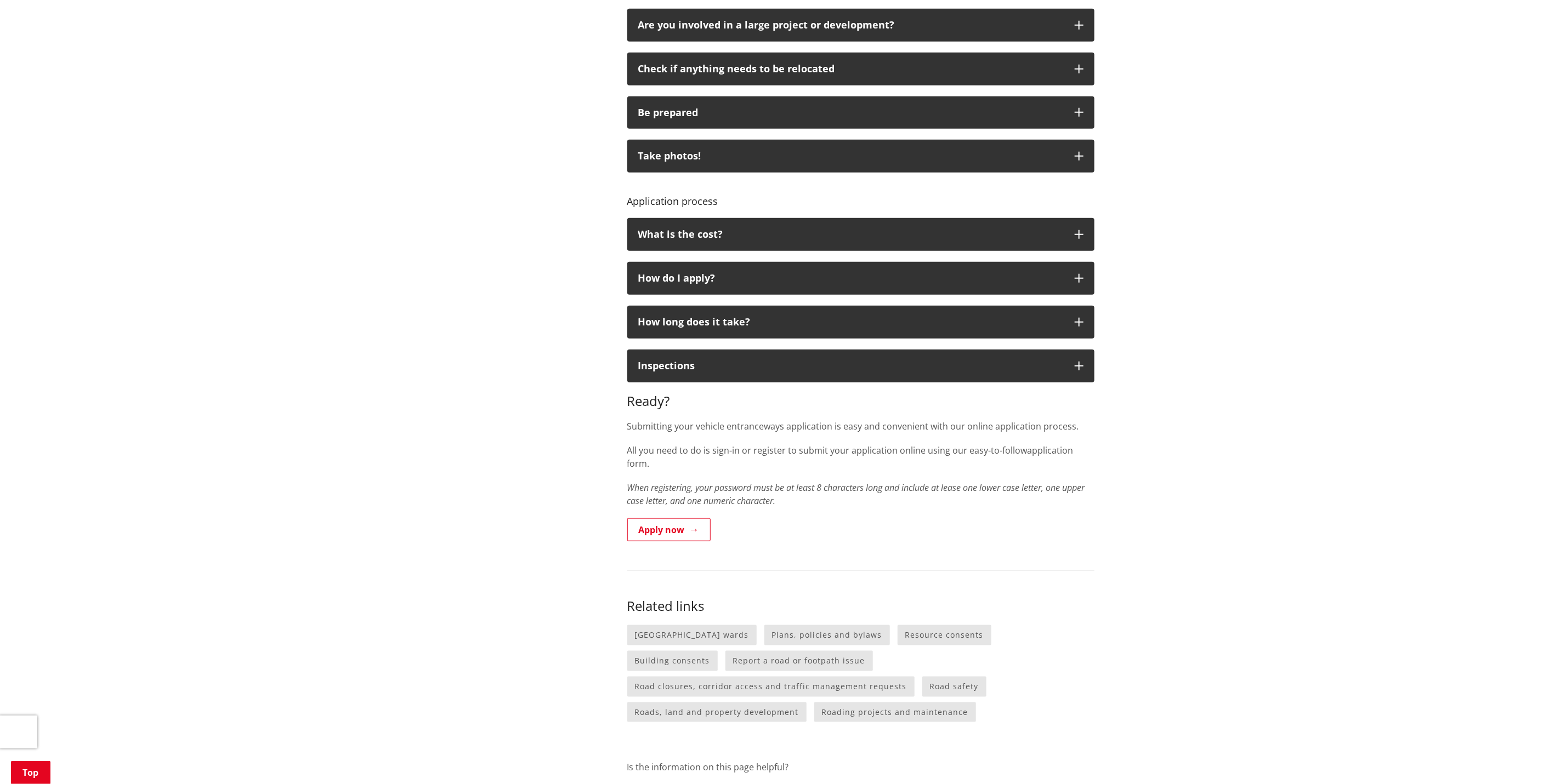
click at [1202, 548] on div "Home Services and facilities Roads, travel and parking Roads and transport Vehi…" at bounding box center [780, 211] width 1560 height 1456
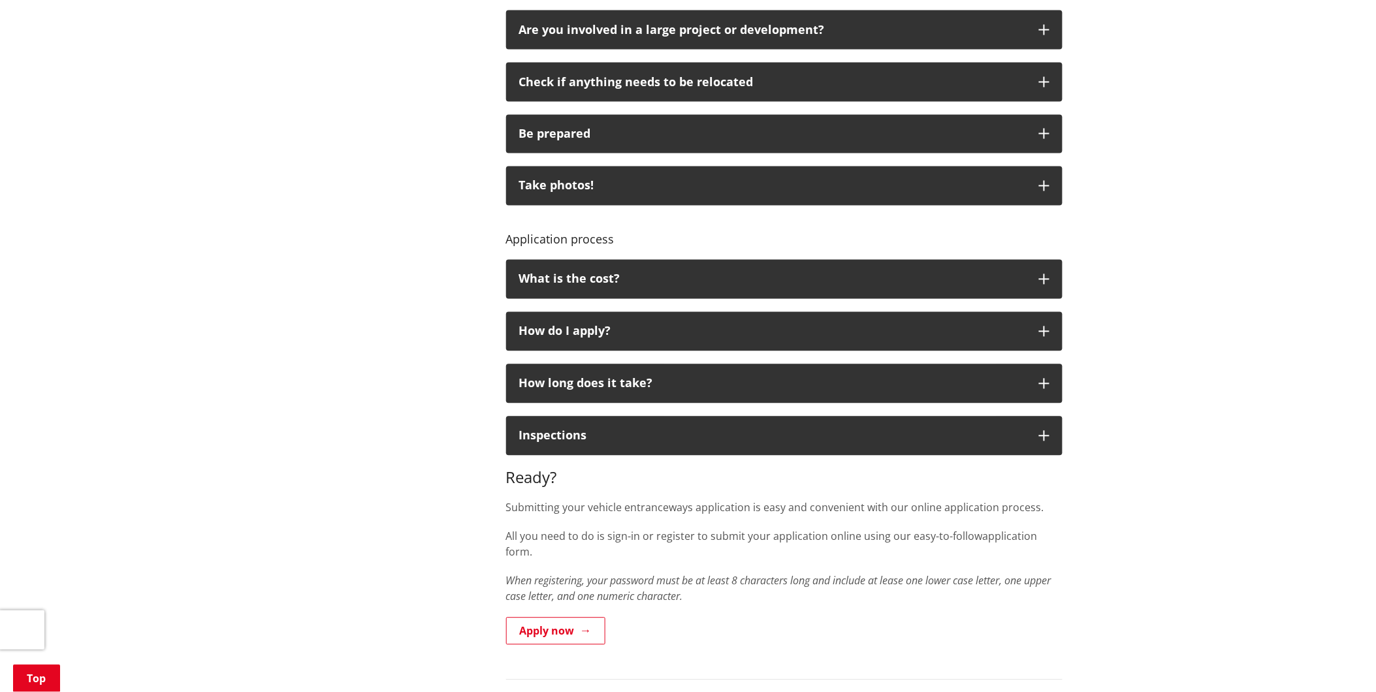
click at [1143, 142] on div "Home Services and facilities Roads, travel and parking Roads and transport Vehi…" at bounding box center [688, 251] width 1376 height 1734
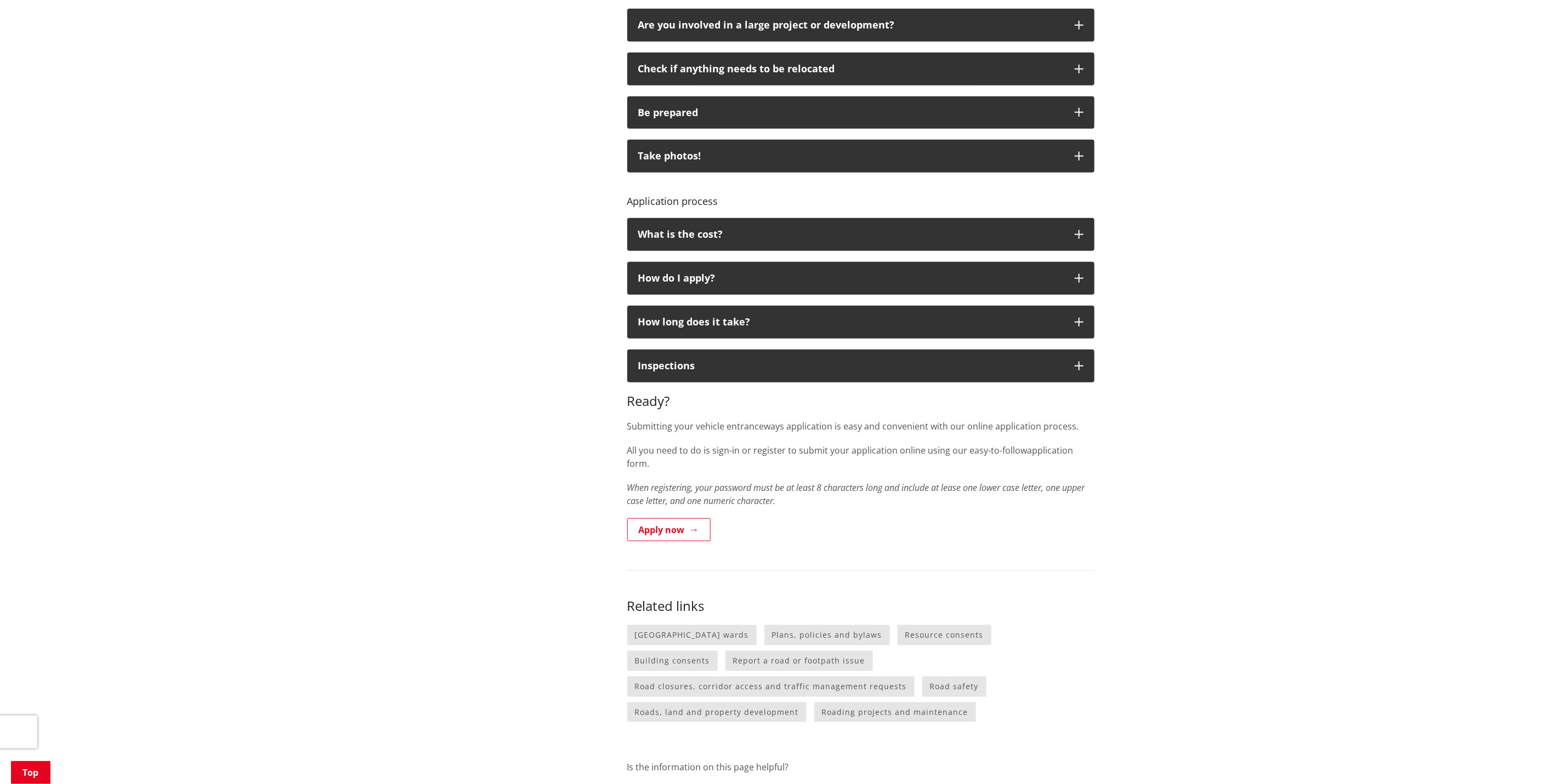
click at [1290, 154] on div "Home Services and facilities Roads, travel and parking Roads and transport Vehi…" at bounding box center [780, 211] width 1560 height 1456
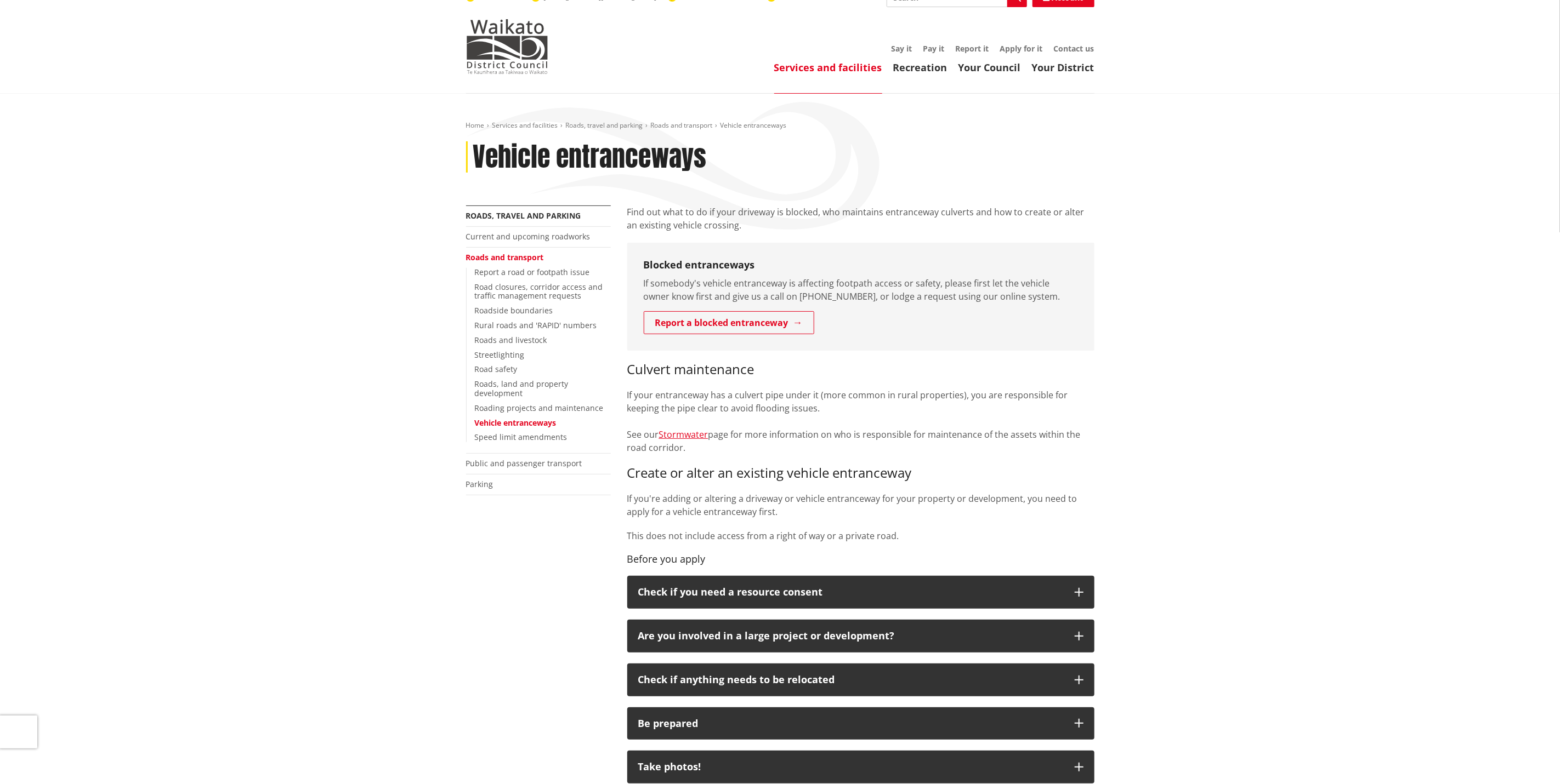
scroll to position [0, 0]
